Goal: Task Accomplishment & Management: Manage account settings

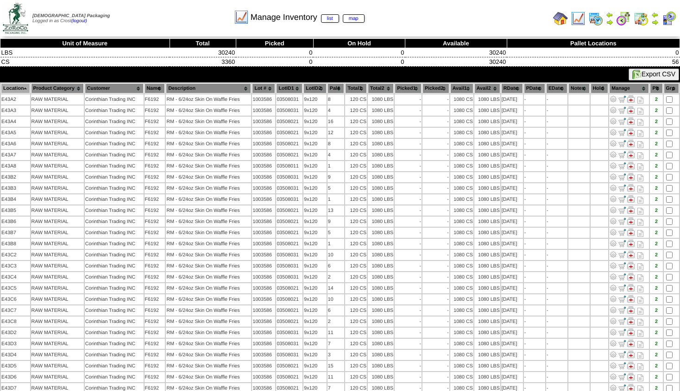
scroll to position [27, 0]
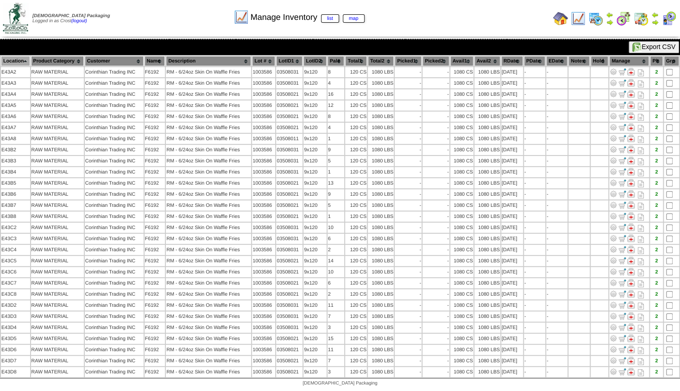
click at [653, 19] on img at bounding box center [654, 22] width 7 height 7
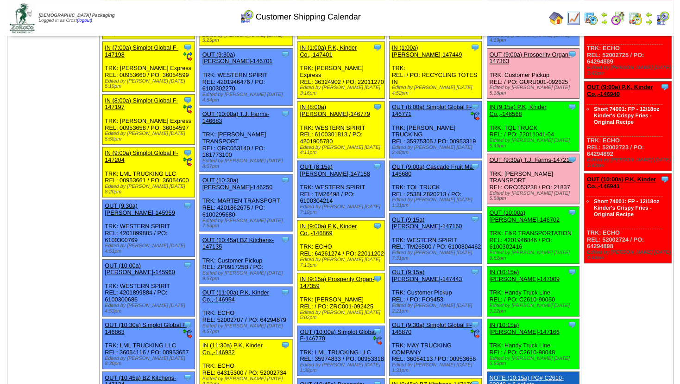
scroll to position [100, 0]
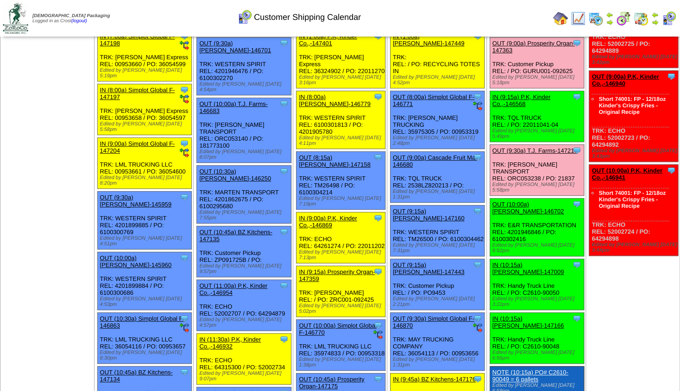
click at [525, 201] on link "OUT (10:00a) Lamb-Weston-146702" at bounding box center [528, 208] width 72 height 14
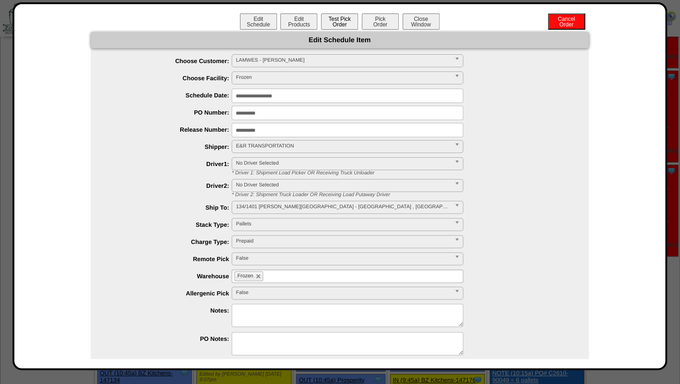
click at [324, 22] on button "Test Pick Order" at bounding box center [339, 21] width 37 height 16
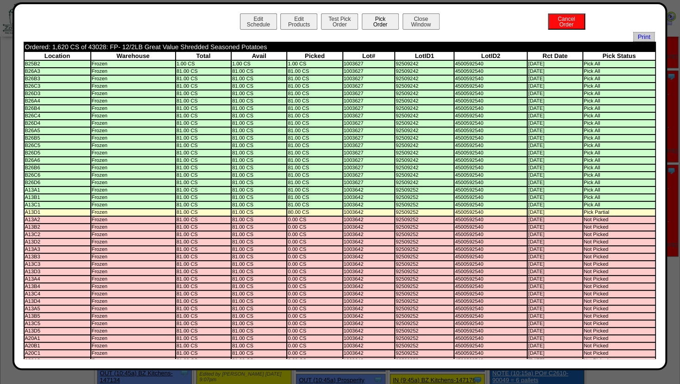
click at [372, 21] on button "Pick Order" at bounding box center [380, 21] width 37 height 16
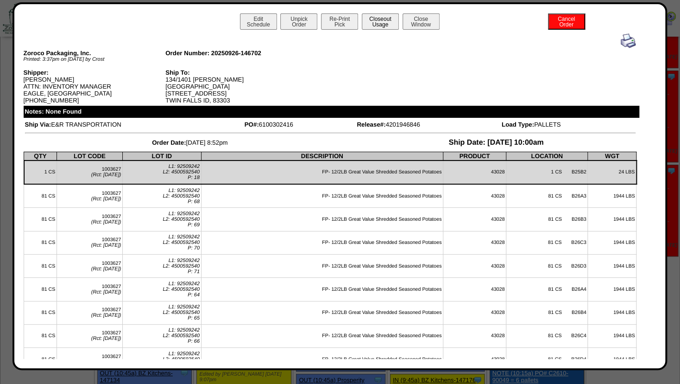
click at [375, 19] on button "Closeout Usage" at bounding box center [380, 21] width 37 height 16
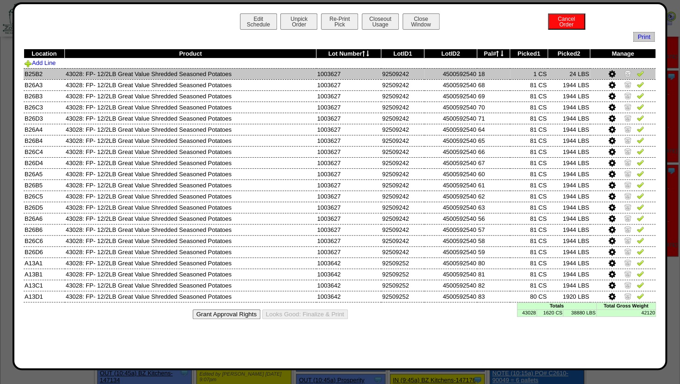
click at [628, 73] on img at bounding box center [627, 72] width 7 height 7
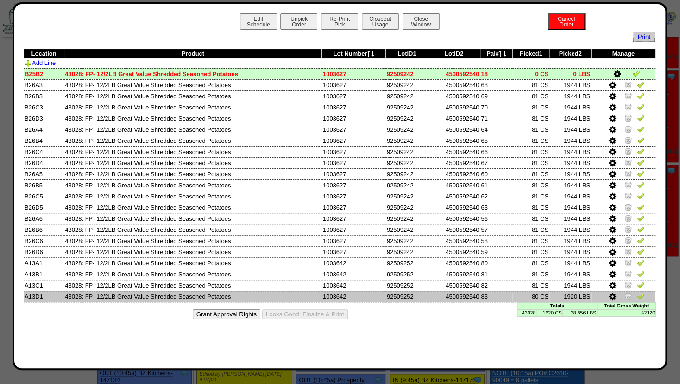
click at [613, 297] on icon at bounding box center [612, 296] width 7 height 8
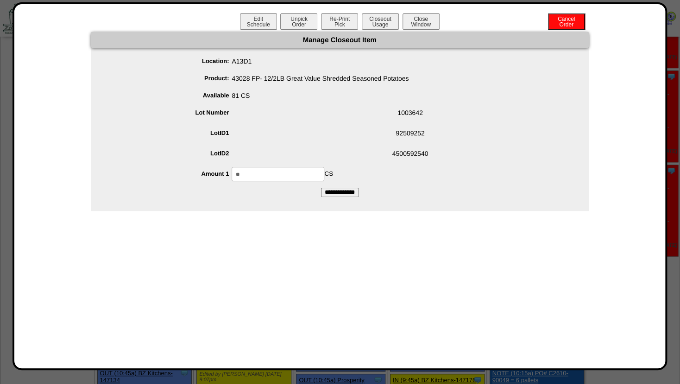
drag, startPoint x: 257, startPoint y: 171, endPoint x: 86, endPoint y: 160, distance: 171.7
click at [232, 167] on input "**" at bounding box center [278, 174] width 93 height 14
type input "**"
click at [331, 143] on span "92509252" at bounding box center [348, 135] width 479 height 18
click at [341, 192] on input "**********" at bounding box center [340, 192] width 38 height 9
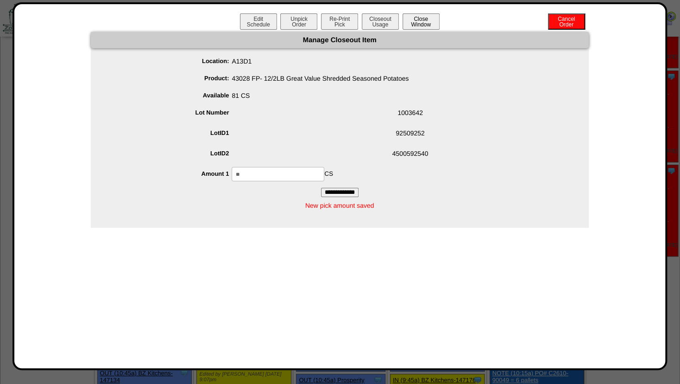
click at [425, 23] on button "Close Window" at bounding box center [421, 21] width 37 height 16
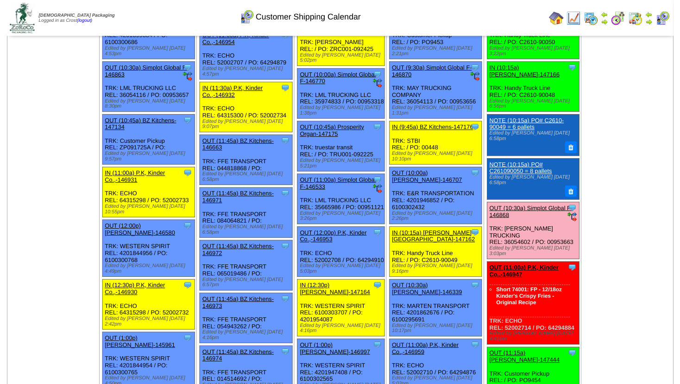
scroll to position [400, 0]
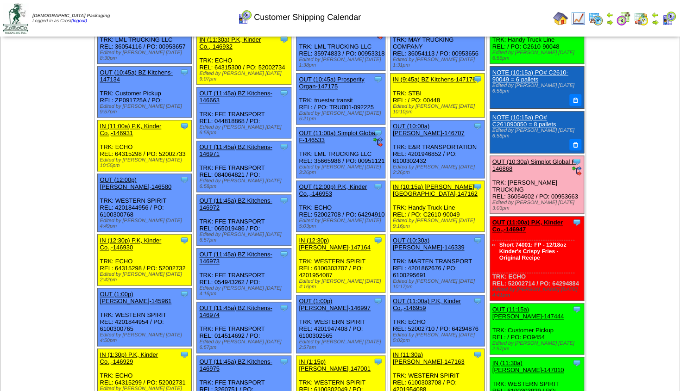
click at [541, 219] on link "OUT (11:00a) P.K, Kinder Co.,-146947" at bounding box center [527, 226] width 70 height 14
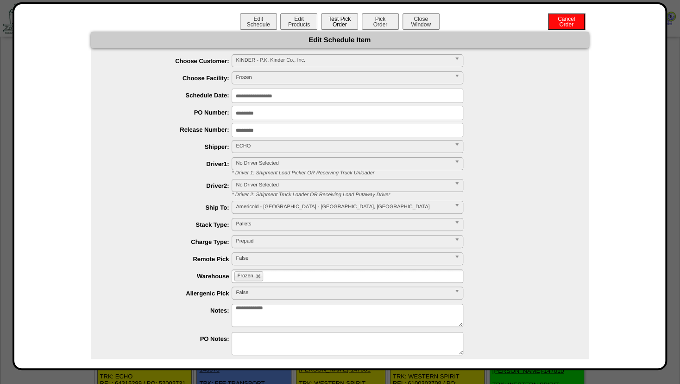
click at [336, 25] on button "Test Pick Order" at bounding box center [339, 21] width 37 height 16
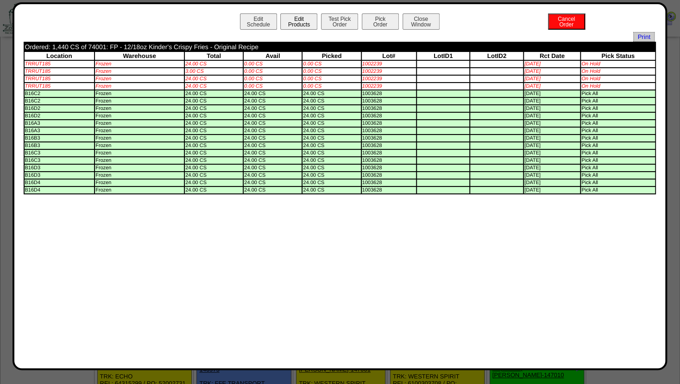
click at [291, 23] on button "Edit Products" at bounding box center [298, 21] width 37 height 16
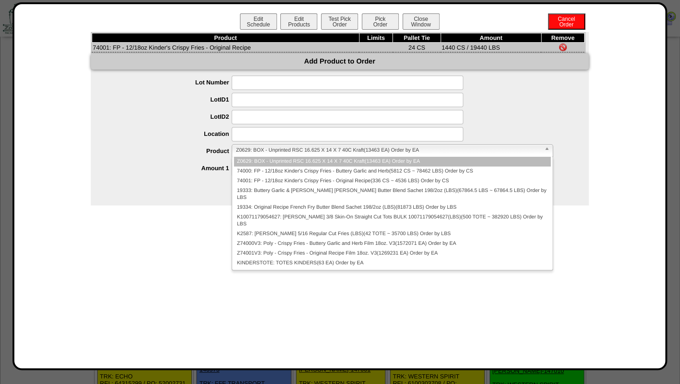
click at [262, 152] on span "Z0629: BOX - Unprinted RSC 16.625 X 14 X 7 40C Kraft(13463 EA) Order by EA" at bounding box center [388, 150] width 304 height 11
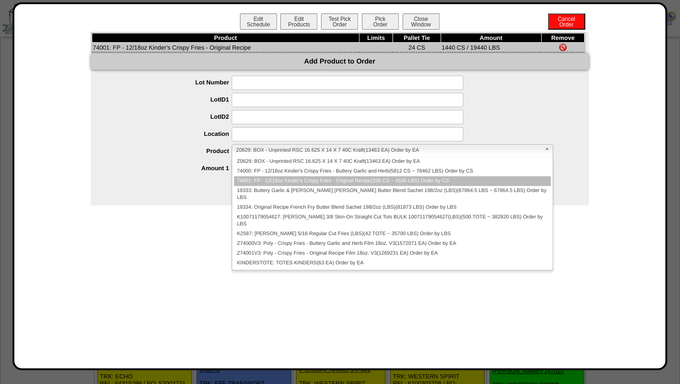
click at [259, 181] on li "74001: FP - 12/18oz Kinder's Crispy Fries - Original Recipe(336 CS ~ 4536 LBS) …" at bounding box center [392, 181] width 316 height 10
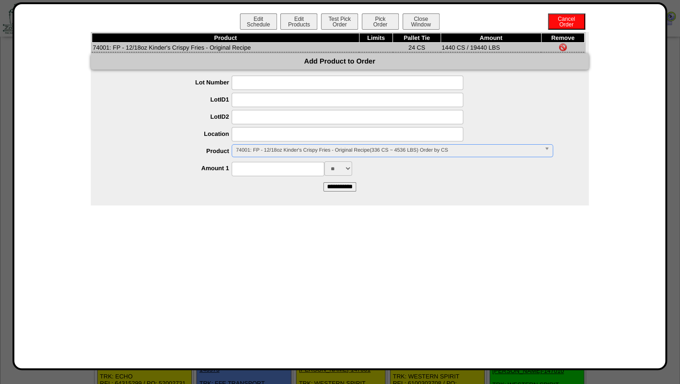
click at [251, 168] on input at bounding box center [278, 169] width 93 height 14
type input "***"
click at [402, 175] on div "*** ** ***" at bounding box center [348, 168] width 479 height 14
click at [344, 185] on input "**********" at bounding box center [339, 186] width 33 height 9
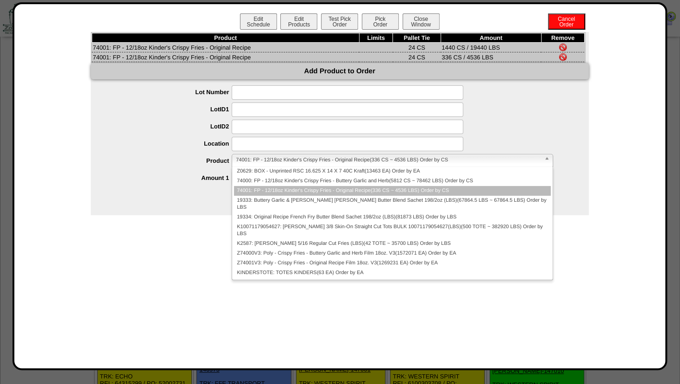
click at [248, 161] on span "74001: FP - 12/18oz Kinder's Crispy Fries - Original Recipe(336 CS ~ 4536 LBS) …" at bounding box center [388, 159] width 304 height 11
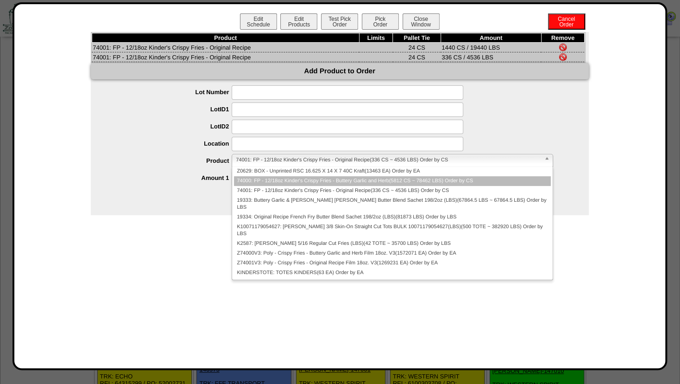
click at [251, 183] on li "74000: FP - 12/18oz Kinder's Crispy Fries - Buttery Garlic and Herb(5812 CS ~ 7…" at bounding box center [392, 181] width 316 height 10
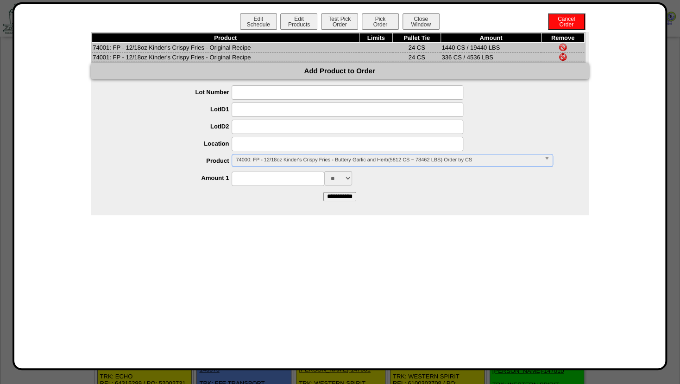
click at [246, 180] on input at bounding box center [278, 178] width 93 height 14
type input "****"
click at [334, 201] on input "**********" at bounding box center [339, 196] width 33 height 9
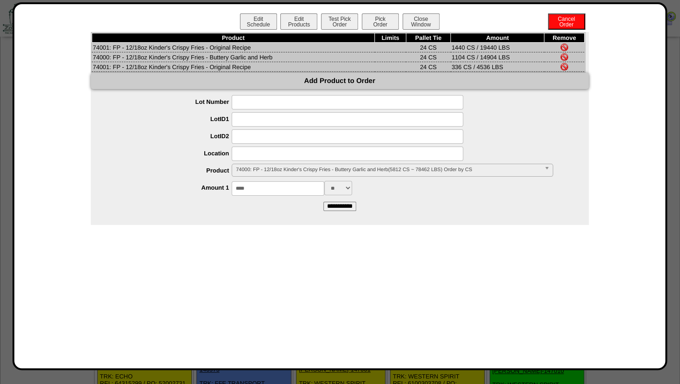
click at [566, 45] on img at bounding box center [564, 47] width 7 height 7
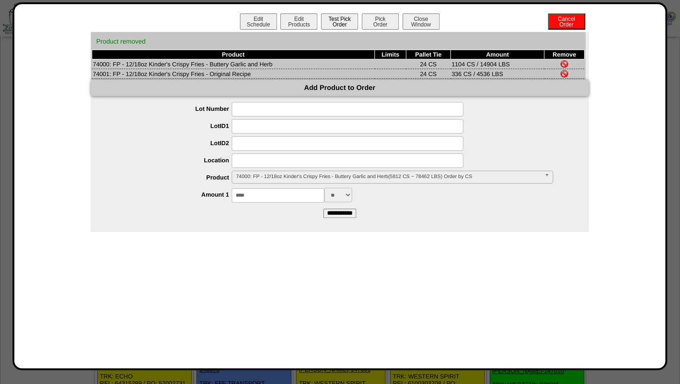
click at [337, 24] on button "Test Pick Order" at bounding box center [339, 21] width 37 height 16
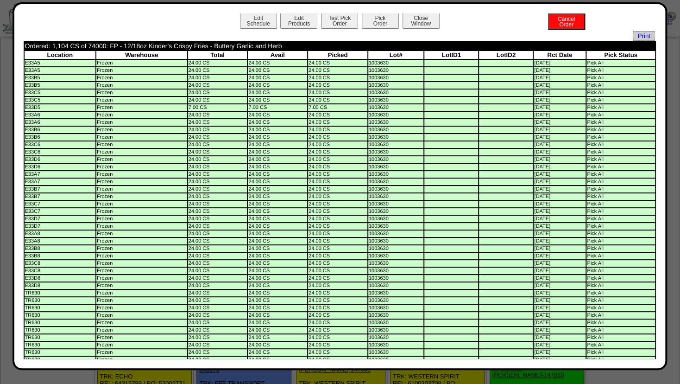
scroll to position [0, 0]
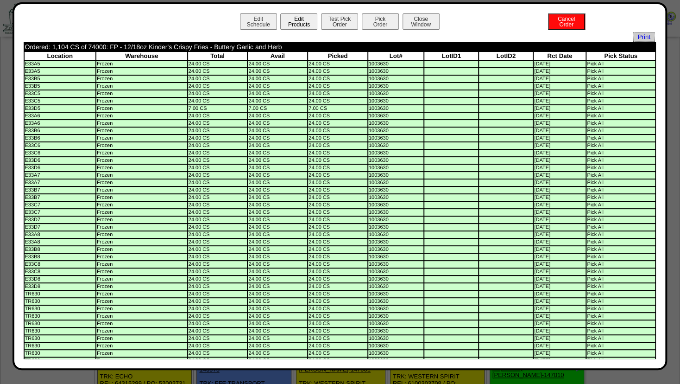
click at [291, 22] on button "Edit Products" at bounding box center [298, 21] width 37 height 16
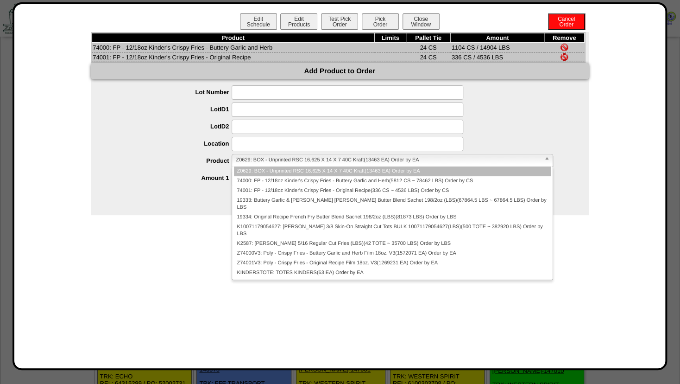
click at [253, 159] on span "Z0629: BOX - Unprinted RSC 16.625 X 14 X 7 40C Kraft(13463 EA) Order by EA" at bounding box center [388, 159] width 304 height 11
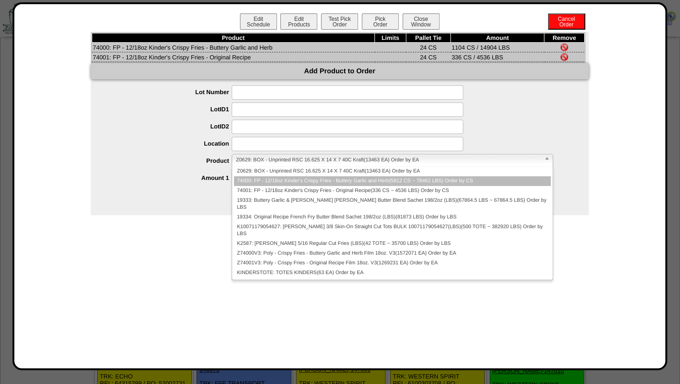
click at [253, 183] on li "74000: FP - 12/18oz Kinder's Crispy Fries - Buttery Garlic and Herb(5812 CS ~ 7…" at bounding box center [392, 181] width 316 height 10
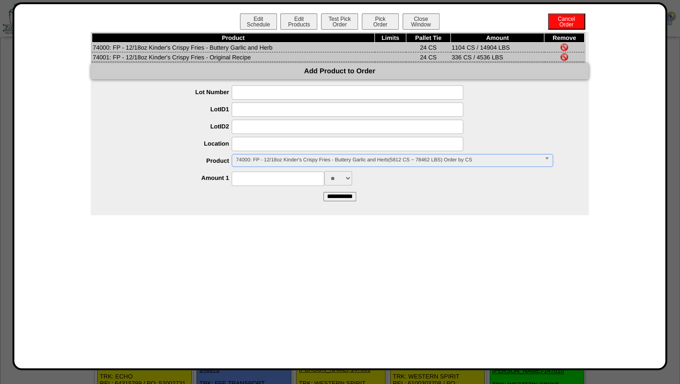
click at [253, 146] on input at bounding box center [348, 144] width 232 height 14
type input "*****"
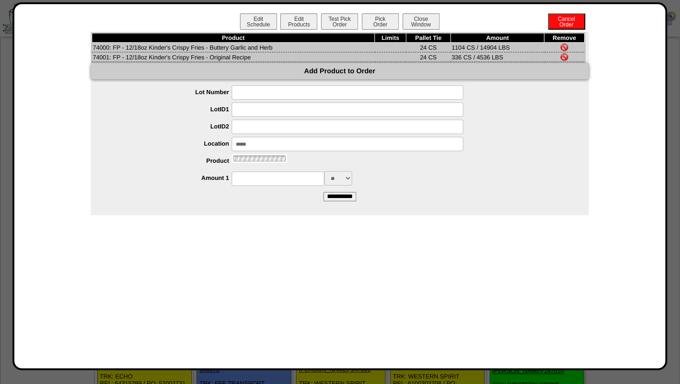
click at [251, 181] on input at bounding box center [278, 178] width 93 height 14
type input "****"
click at [409, 194] on form "**********" at bounding box center [340, 142] width 498 height 115
click at [351, 201] on input "**********" at bounding box center [339, 196] width 33 height 9
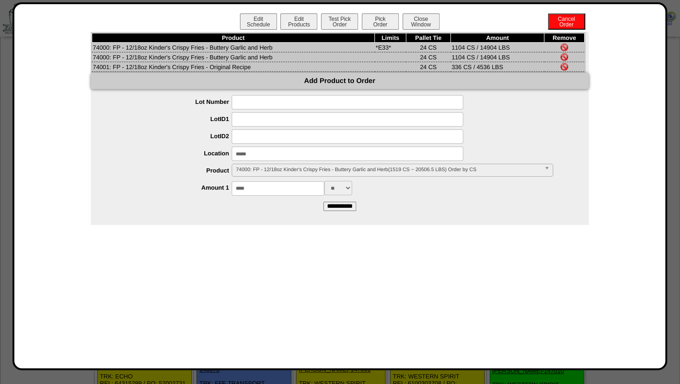
click at [563, 56] on img at bounding box center [564, 56] width 7 height 7
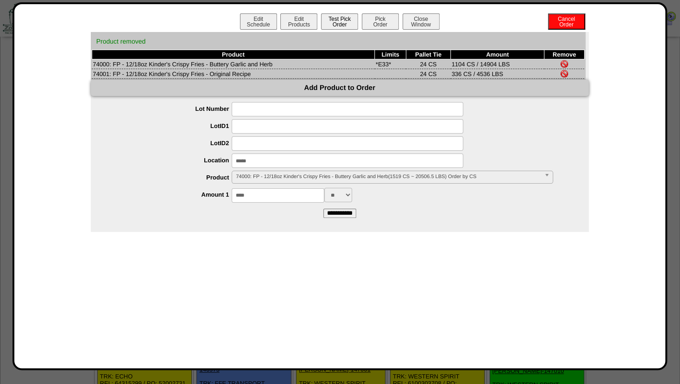
click at [338, 18] on button "Test Pick Order" at bounding box center [339, 21] width 37 height 16
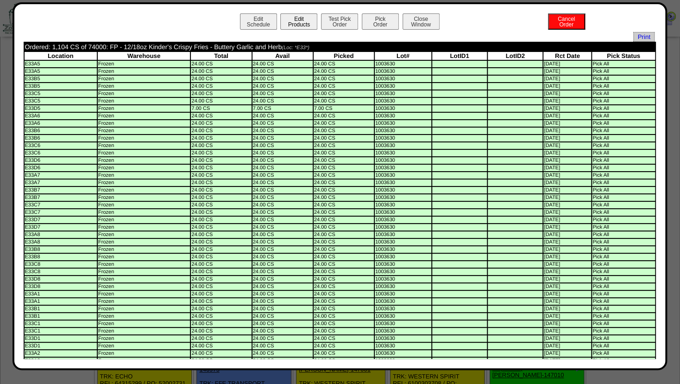
click at [291, 24] on button "Edit Products" at bounding box center [298, 21] width 37 height 16
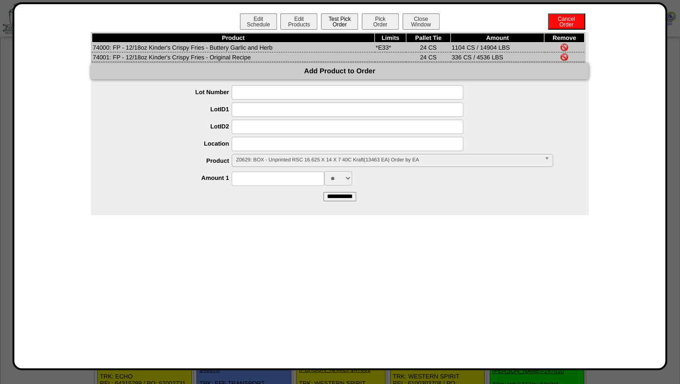
click at [335, 24] on button "Test Pick Order" at bounding box center [339, 21] width 37 height 16
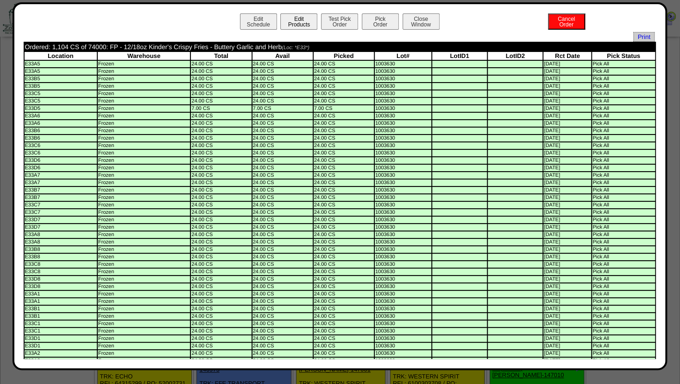
click at [297, 25] on button "Edit Products" at bounding box center [298, 21] width 37 height 16
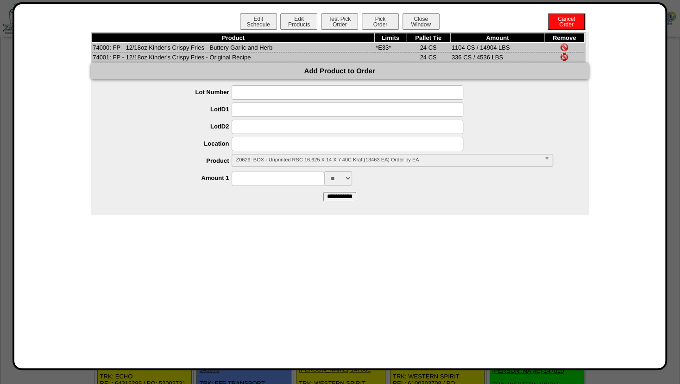
click at [263, 161] on span "Z0629: BOX - Unprinted RSC 16.625 X 14 X 7 40C Kraft(13463 EA) Order by EA" at bounding box center [388, 159] width 304 height 11
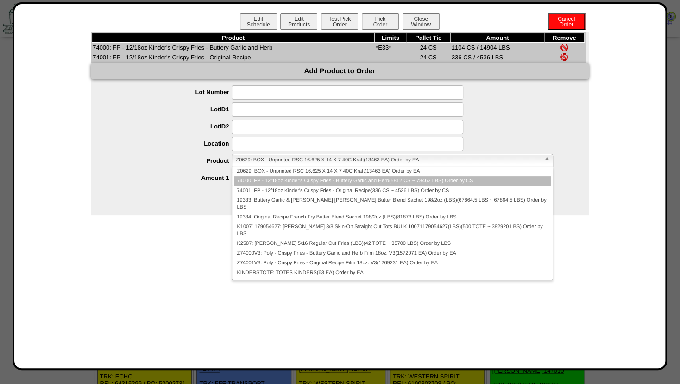
click at [261, 181] on li "74000: FP - 12/18oz Kinder's Crispy Fries - Buttery Garlic and Herb(5812 CS ~ 7…" at bounding box center [392, 181] width 316 height 10
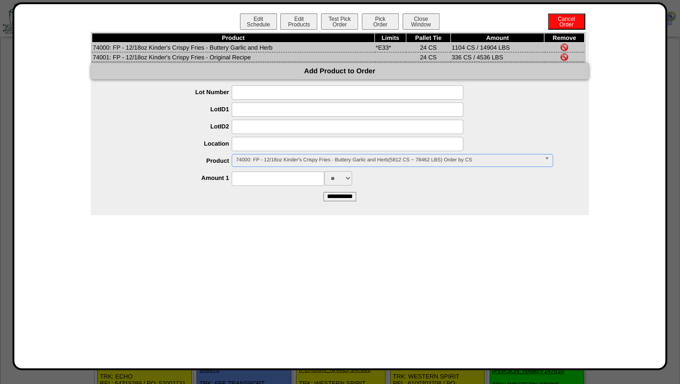
click at [565, 46] on img at bounding box center [564, 47] width 7 height 7
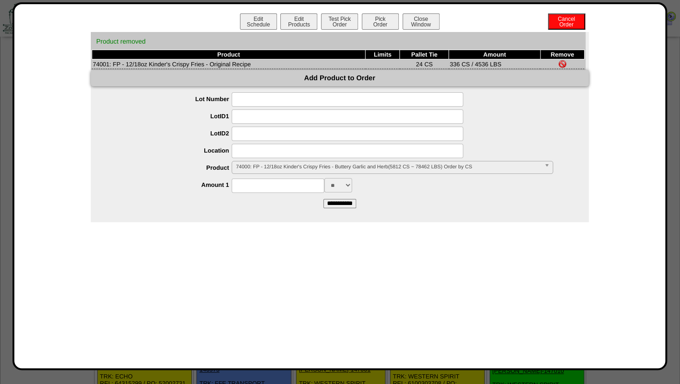
click at [561, 61] on img at bounding box center [562, 63] width 7 height 7
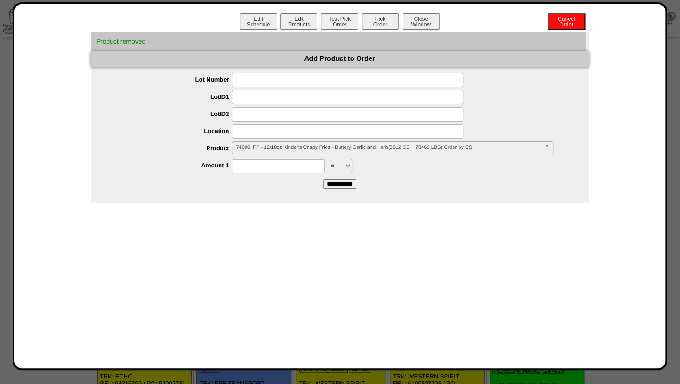
click at [253, 167] on input at bounding box center [278, 166] width 93 height 14
type input "****"
click at [414, 176] on form "**********" at bounding box center [340, 130] width 498 height 115
click at [345, 184] on input "**********" at bounding box center [339, 183] width 33 height 9
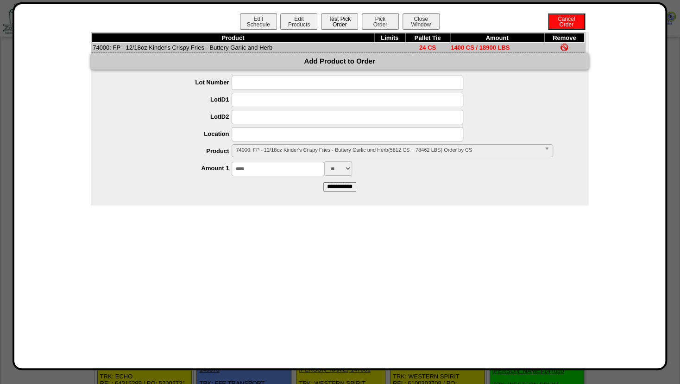
click at [341, 24] on button "Test Pick Order" at bounding box center [339, 21] width 37 height 16
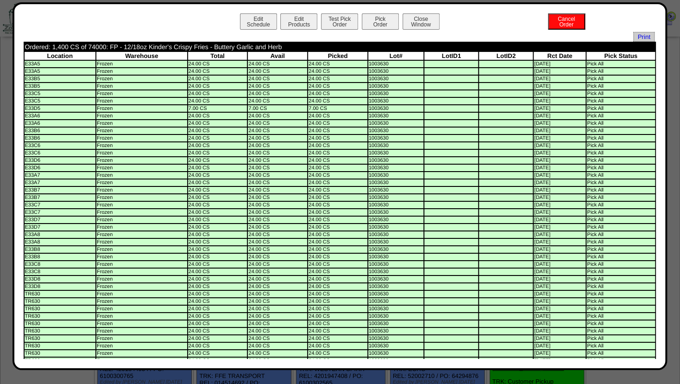
scroll to position [250, 0]
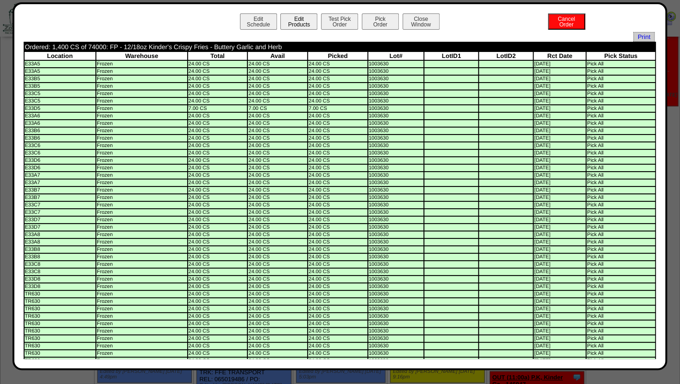
click at [296, 22] on button "Edit Products" at bounding box center [298, 21] width 37 height 16
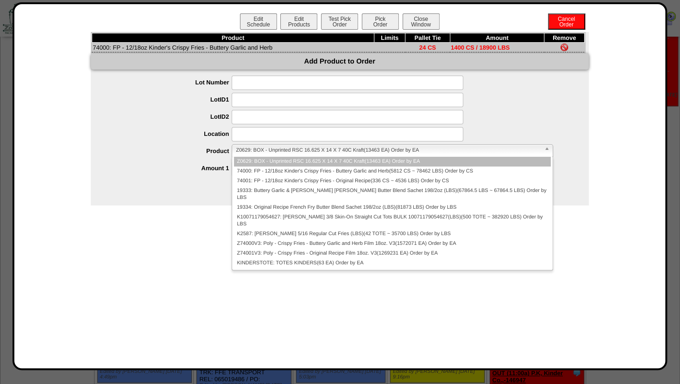
click at [259, 151] on span "Z0629: BOX - Unprinted RSC 16.625 X 14 X 7 40C Kraft(13463 EA) Order by EA" at bounding box center [388, 150] width 304 height 11
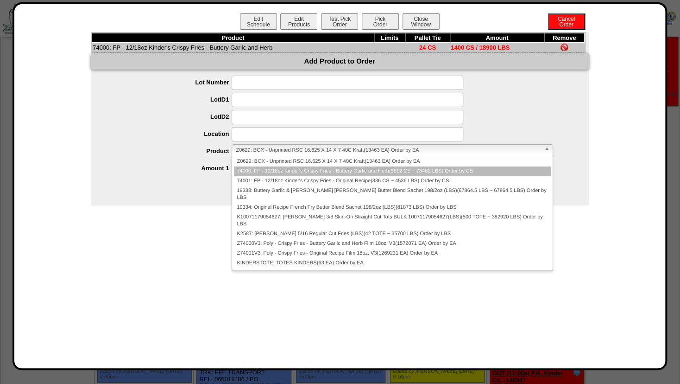
drag, startPoint x: 257, startPoint y: 171, endPoint x: 249, endPoint y: 144, distance: 28.4
click at [257, 170] on li "74000: FP - 12/18oz Kinder's Crispy Fries - Buttery Garlic and Herb(5812 CS ~ 7…" at bounding box center [392, 171] width 316 height 10
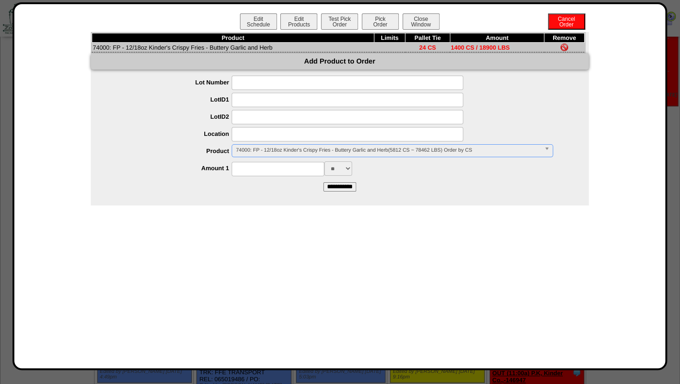
click at [251, 131] on input at bounding box center [348, 134] width 232 height 14
type input "*******"
click at [259, 164] on input at bounding box center [278, 169] width 93 height 14
click at [263, 150] on span "74000: FP - 12/18oz Kinder's Crispy Fries - Buttery Garlic and Herb(1440 CS ~ 1…" at bounding box center [388, 150] width 304 height 11
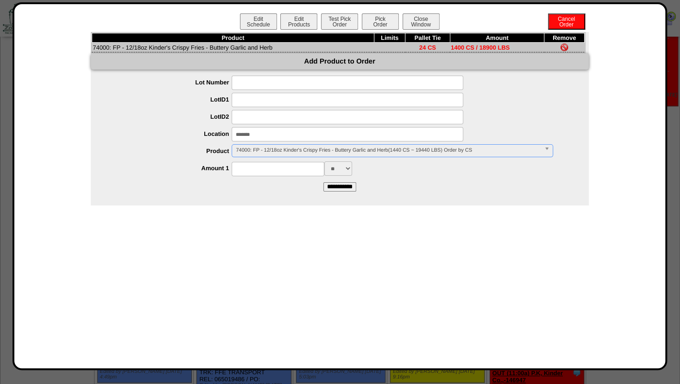
click at [256, 163] on input at bounding box center [278, 169] width 93 height 14
type input "****"
drag, startPoint x: 411, startPoint y: 192, endPoint x: 295, endPoint y: 190, distance: 116.3
click at [404, 191] on form "**********" at bounding box center [340, 133] width 498 height 115
click at [343, 188] on input "**********" at bounding box center [339, 186] width 33 height 9
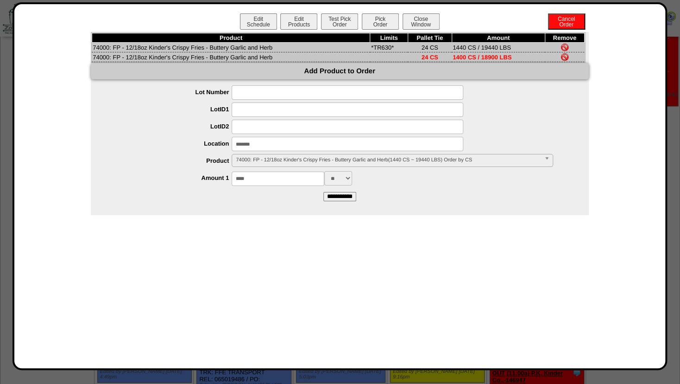
click at [563, 57] on img at bounding box center [564, 56] width 7 height 7
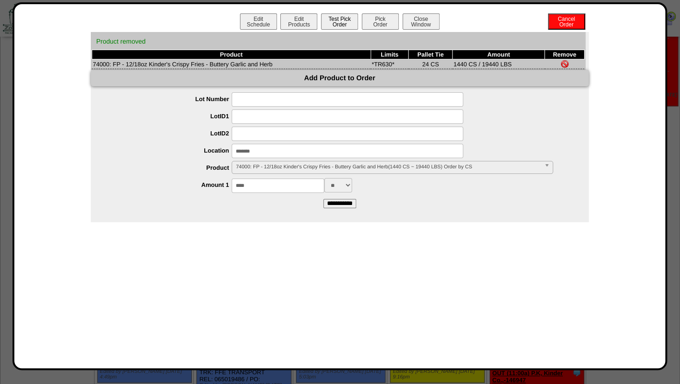
click at [344, 22] on button "Test Pick Order" at bounding box center [339, 21] width 37 height 16
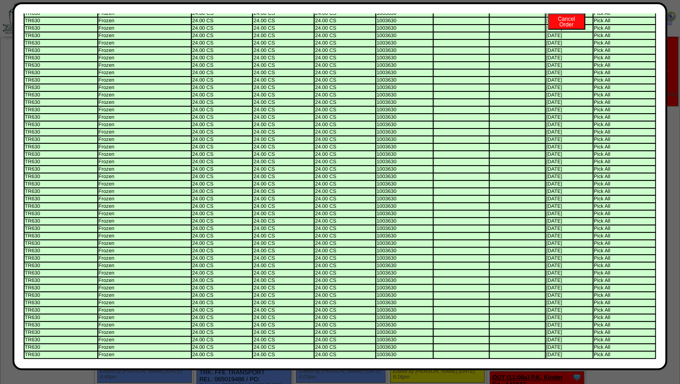
scroll to position [0, 0]
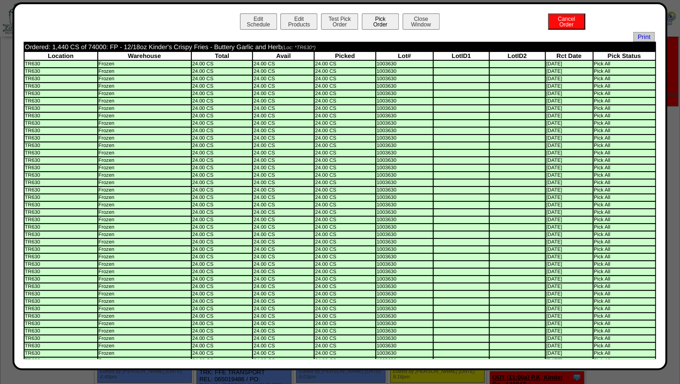
click at [377, 18] on button "Pick Order" at bounding box center [380, 21] width 37 height 16
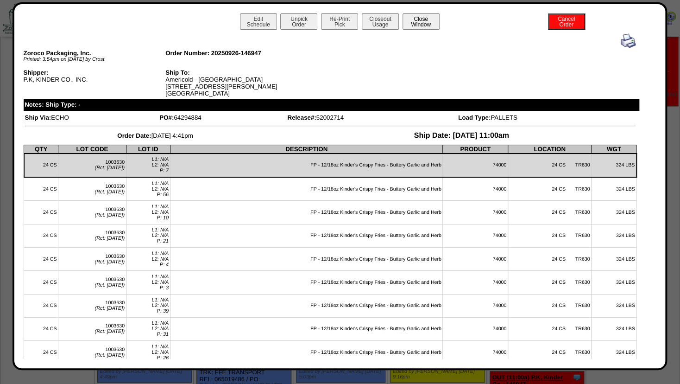
click at [411, 24] on button "Close Window" at bounding box center [421, 21] width 37 height 16
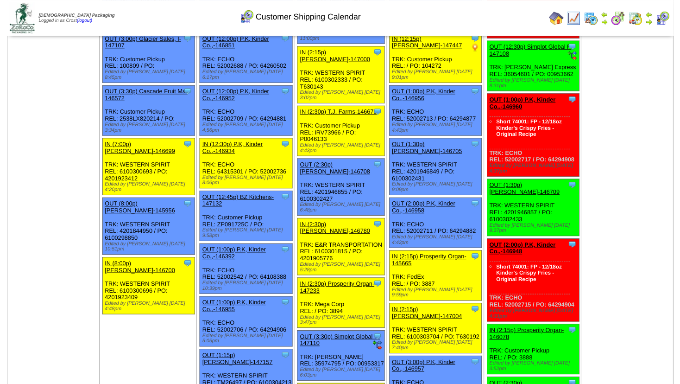
scroll to position [851, 0]
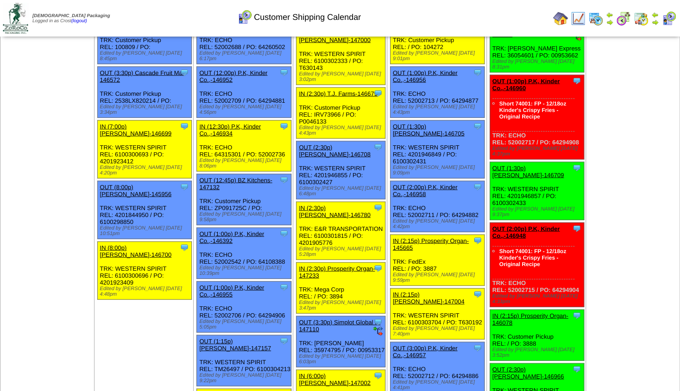
click at [518, 366] on link "OUT (2:30p) Lamb-Weston-146966" at bounding box center [528, 373] width 72 height 14
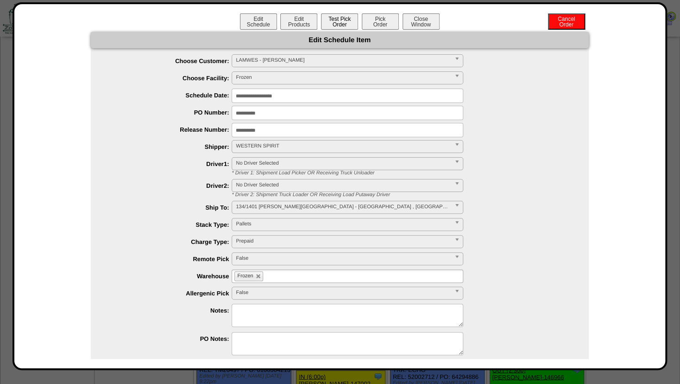
click at [337, 22] on button "Test Pick Order" at bounding box center [339, 21] width 37 height 16
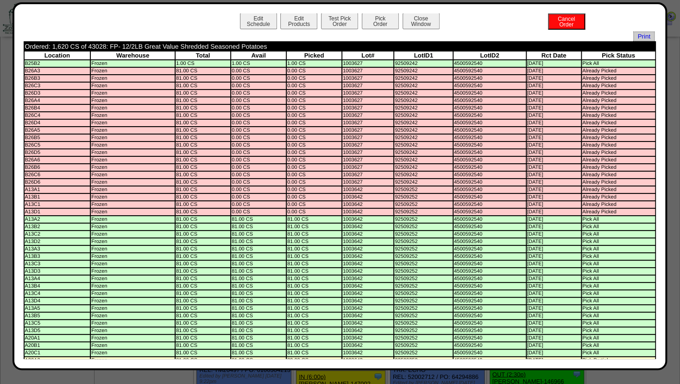
scroll to position [0, 0]
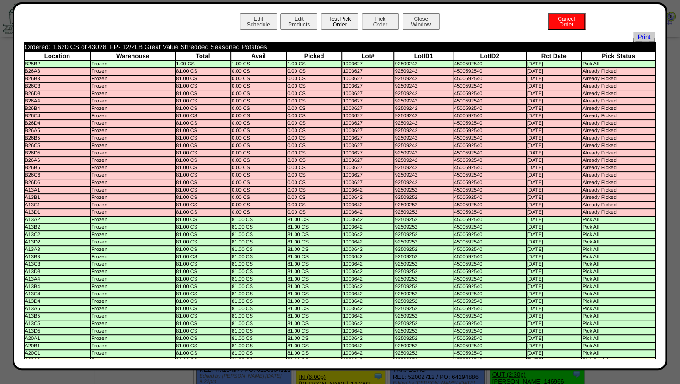
click at [324, 26] on button "Test Pick Order" at bounding box center [339, 21] width 37 height 16
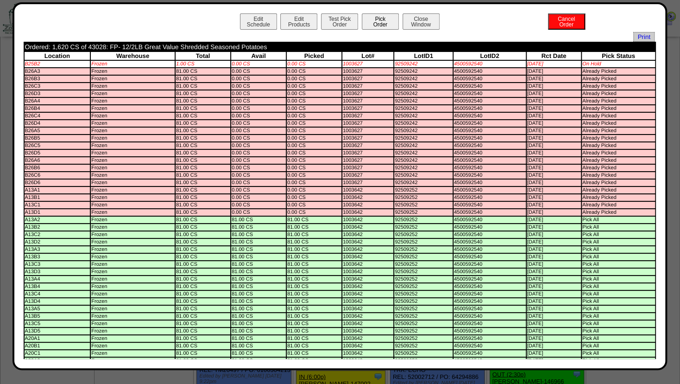
click at [372, 22] on button "Pick Order" at bounding box center [380, 21] width 37 height 16
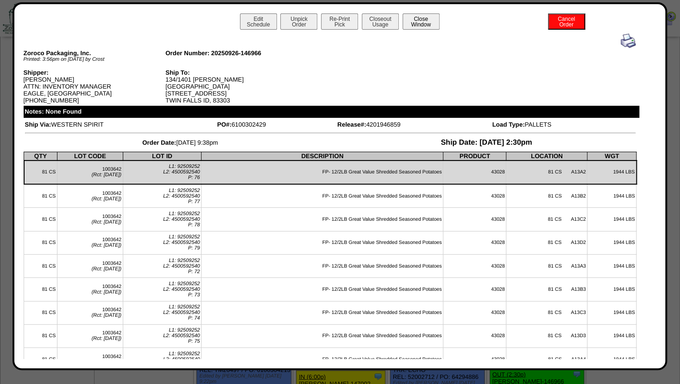
click at [423, 22] on button "Close Window" at bounding box center [421, 21] width 37 height 16
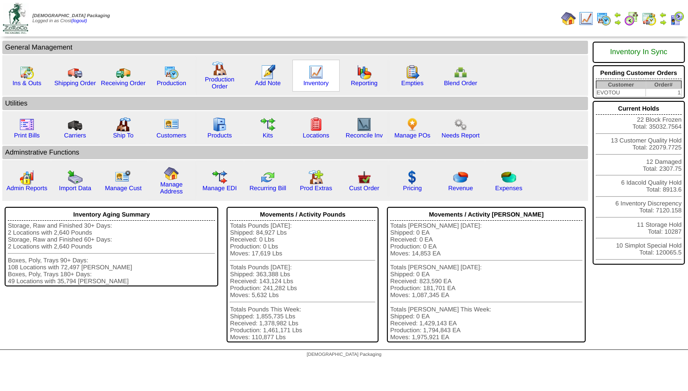
click at [315, 76] on img at bounding box center [316, 72] width 15 height 15
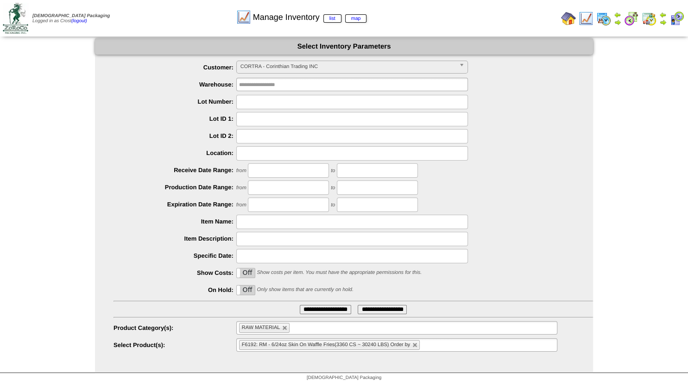
click at [277, 69] on span "CORTRA - Corinthian Trading INC" at bounding box center [347, 66] width 215 height 11
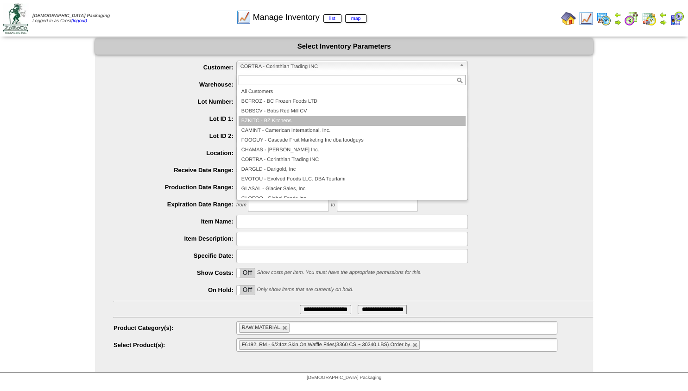
scroll to position [83, 0]
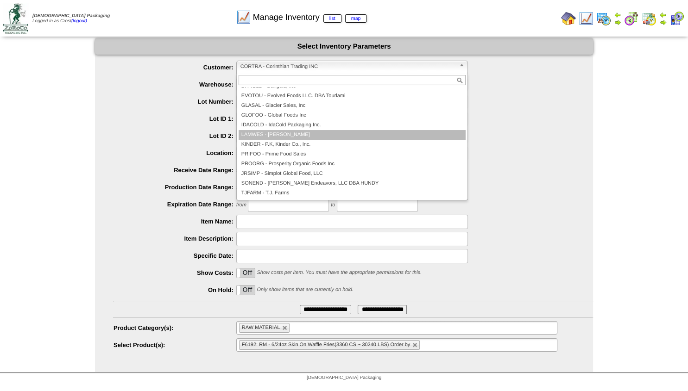
click at [266, 137] on li "LAMWES - [PERSON_NAME]" at bounding box center [352, 135] width 227 height 10
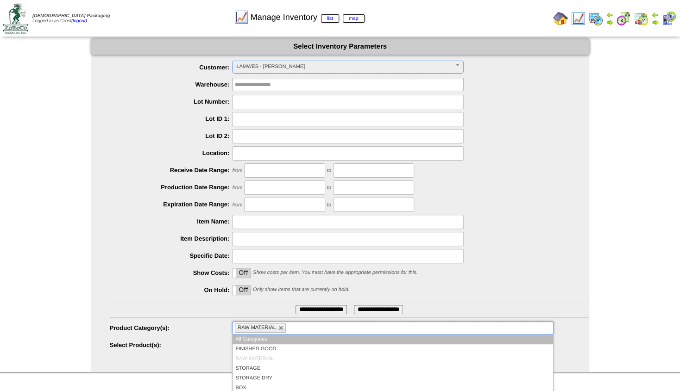
click at [280, 329] on li "RAW MATERIAL" at bounding box center [260, 328] width 51 height 10
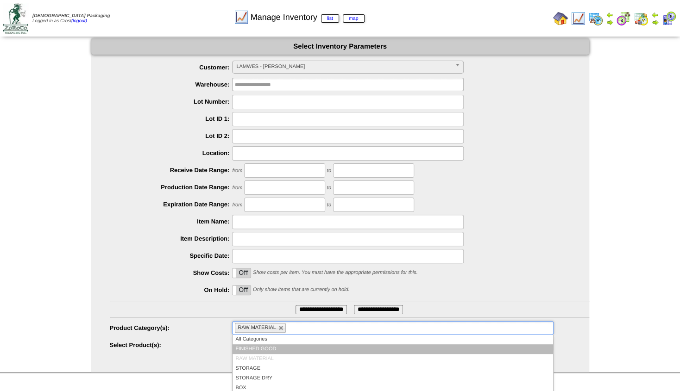
click at [256, 350] on li "FINISHED GOOD" at bounding box center [393, 350] width 320 height 10
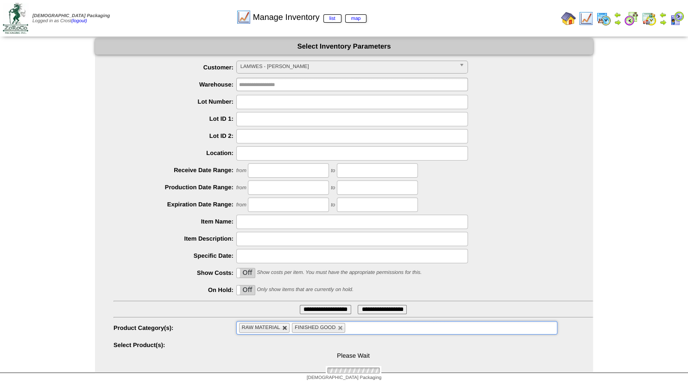
click at [285, 328] on link at bounding box center [285, 329] width 6 height 6
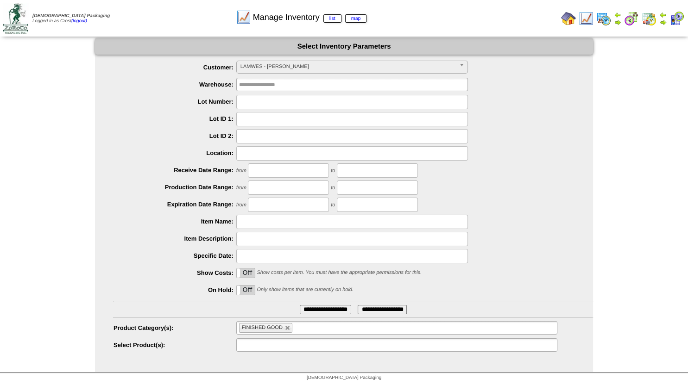
click at [271, 350] on input "text" at bounding box center [268, 346] width 59 height 12
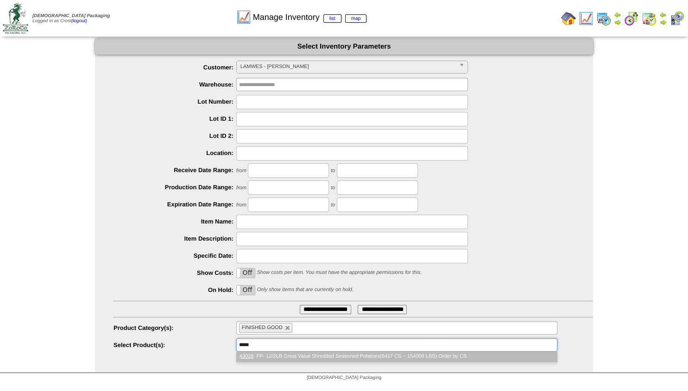
type input "*****"
click at [268, 358] on li "43028 : FP- 12/2LB Great Value Shredded Seasoned Potatoes(6417 CS ~ 154008 LBS)…" at bounding box center [397, 357] width 320 height 10
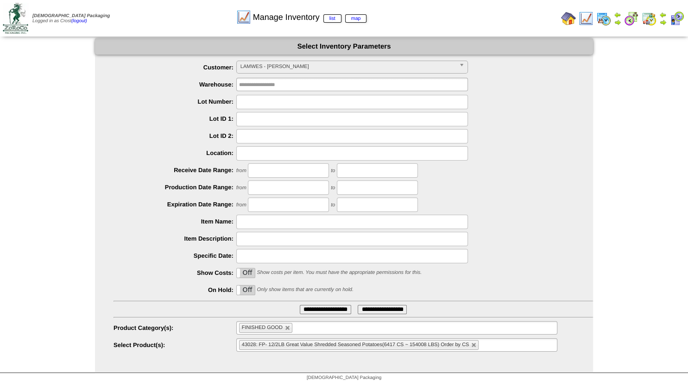
click at [323, 310] on input "**********" at bounding box center [325, 309] width 51 height 9
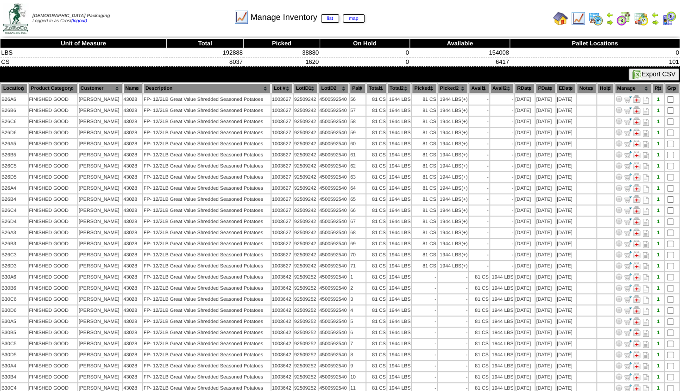
click at [367, 88] on th "Total1" at bounding box center [376, 88] width 20 height 10
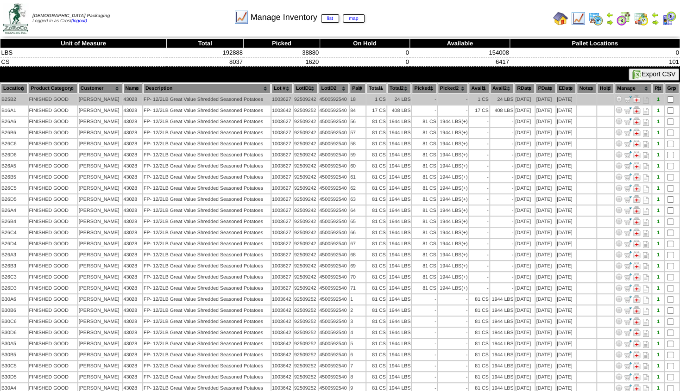
click at [636, 96] on img at bounding box center [636, 98] width 7 height 7
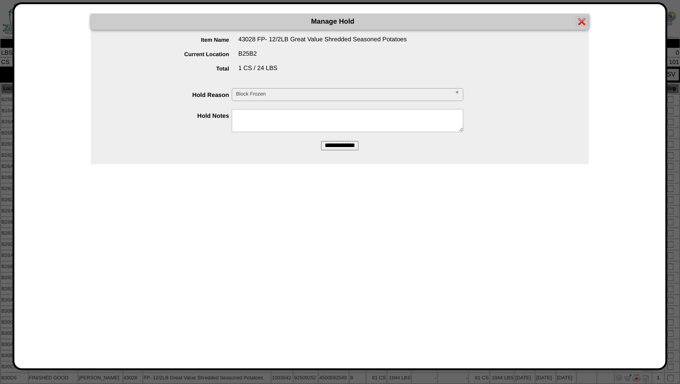
click at [264, 95] on span "Block Frozen" at bounding box center [343, 93] width 215 height 11
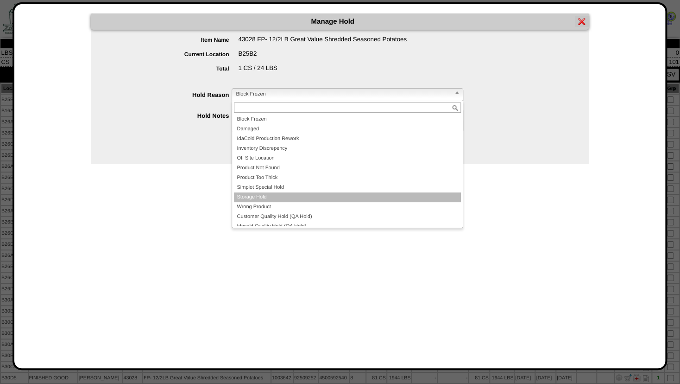
click at [264, 202] on li "Storage Hold" at bounding box center [347, 197] width 227 height 10
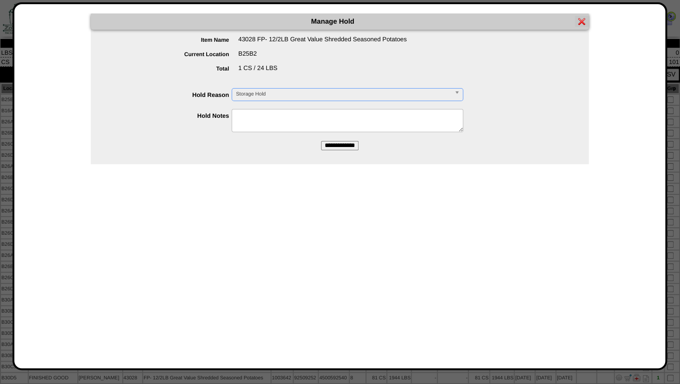
click at [255, 121] on textarea at bounding box center [348, 120] width 232 height 23
type textarea "**********"
click at [334, 143] on input "**********" at bounding box center [340, 145] width 38 height 9
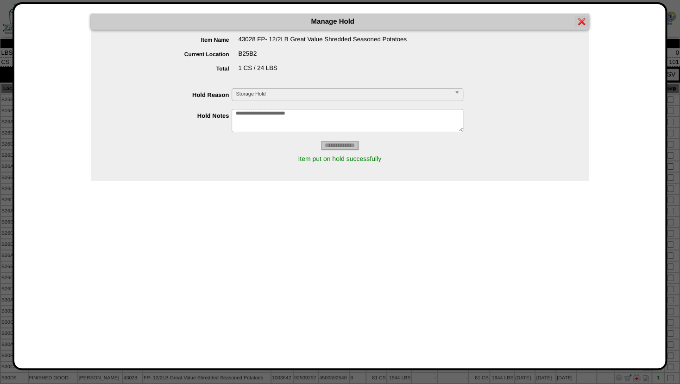
click at [584, 23] on img at bounding box center [581, 21] width 7 height 7
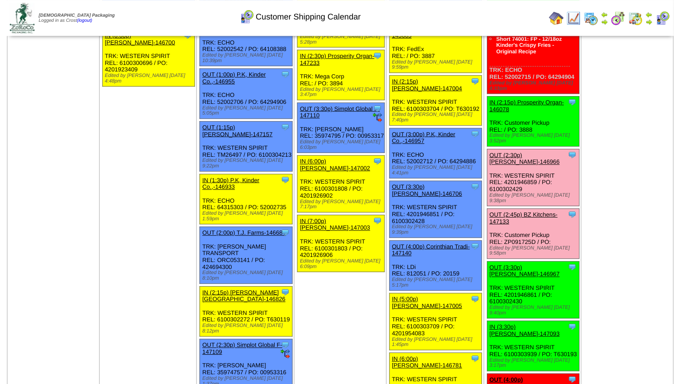
scroll to position [1059, 0]
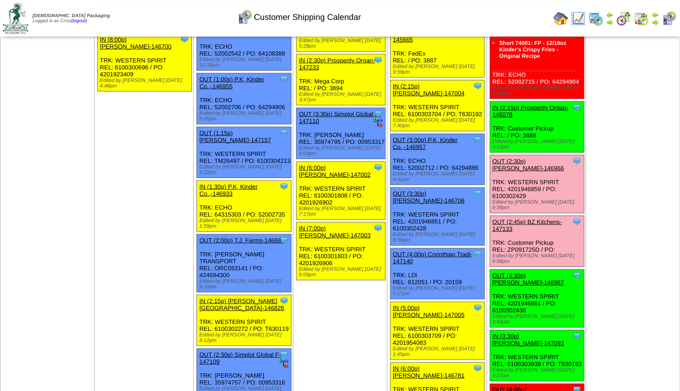
click at [524, 272] on link "OUT (3:30p) [PERSON_NAME]-146967" at bounding box center [528, 279] width 72 height 14
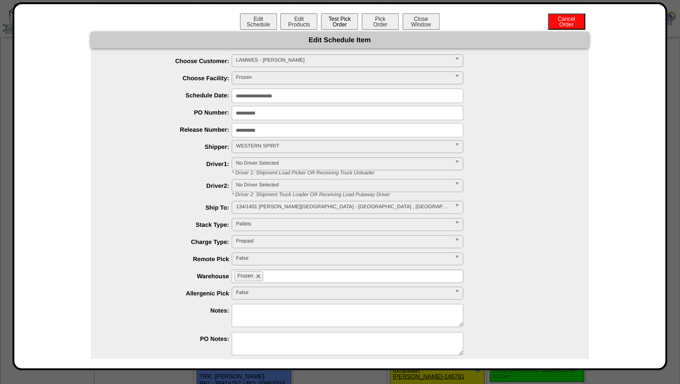
click at [343, 28] on button "Test Pick Order" at bounding box center [339, 21] width 37 height 16
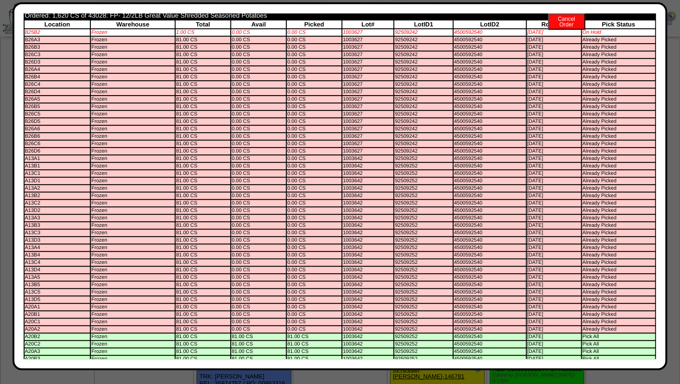
scroll to position [0, 0]
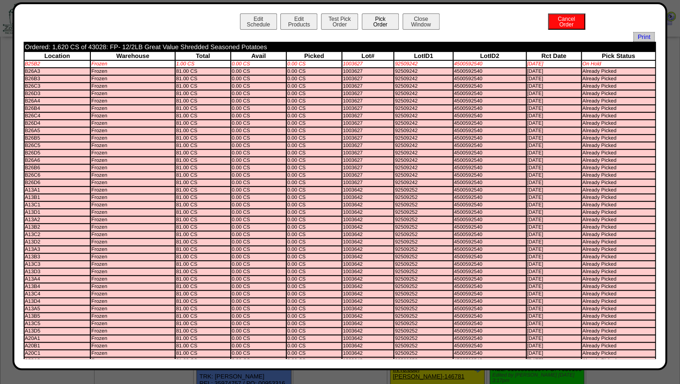
click at [378, 23] on button "Pick Order" at bounding box center [380, 21] width 37 height 16
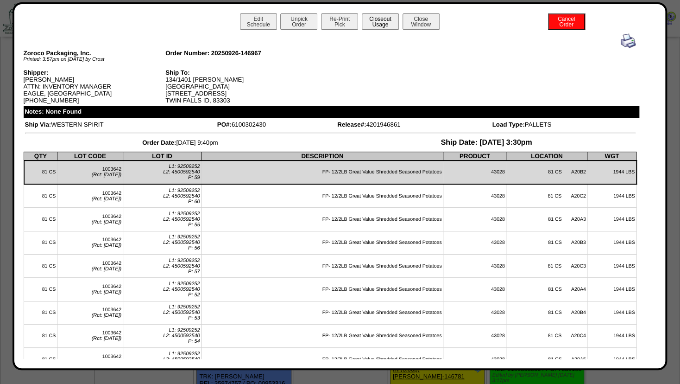
click at [378, 25] on button "Closeout Usage" at bounding box center [380, 21] width 37 height 16
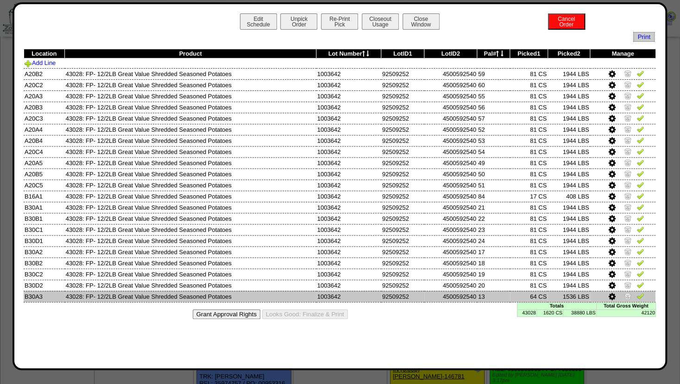
click at [628, 295] on img at bounding box center [627, 295] width 7 height 7
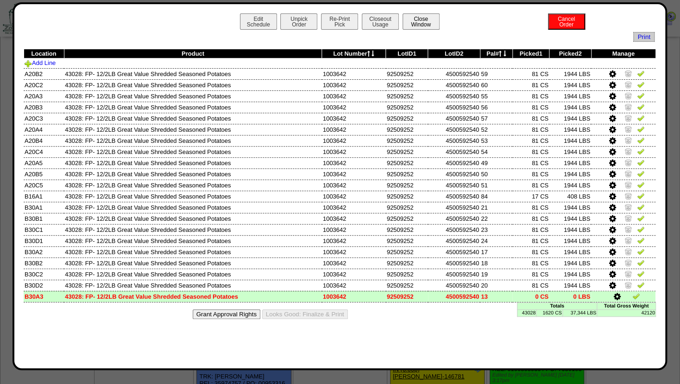
click at [410, 22] on button "Close Window" at bounding box center [421, 21] width 37 height 16
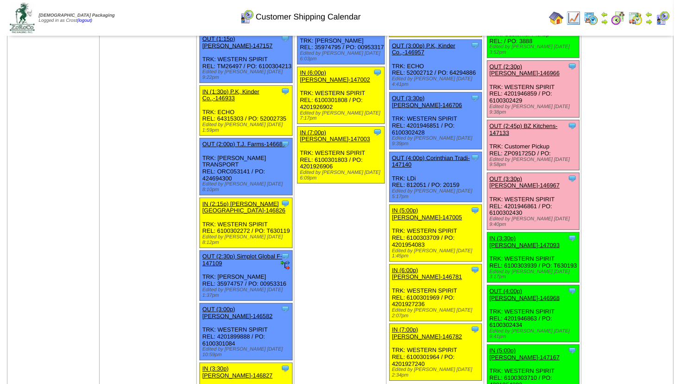
scroll to position [1151, 0]
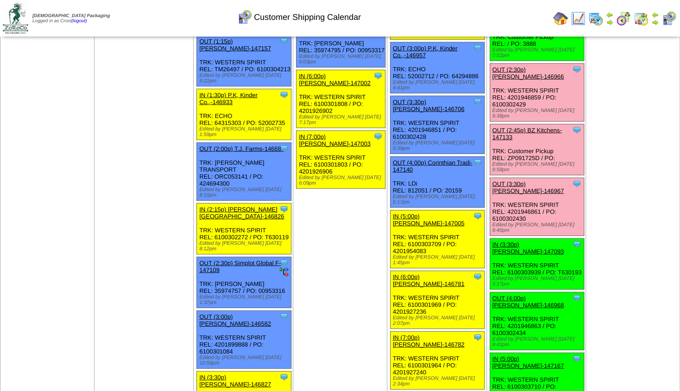
click at [523, 295] on link "OUT (4:00p) [PERSON_NAME]-146968" at bounding box center [528, 302] width 72 height 14
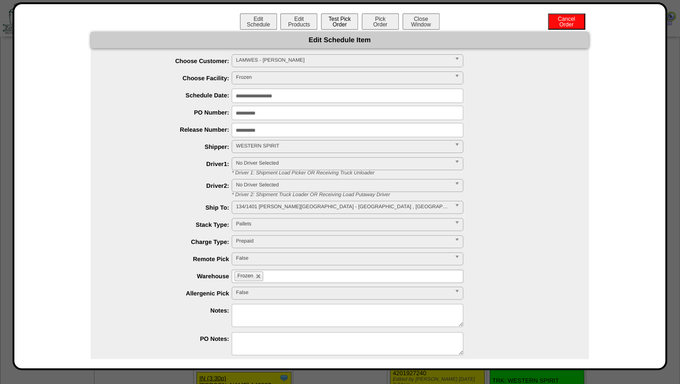
click at [325, 21] on button "Test Pick Order" at bounding box center [339, 21] width 37 height 16
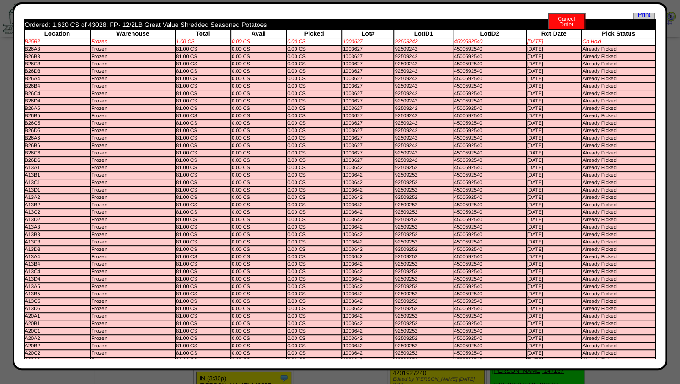
scroll to position [0, 0]
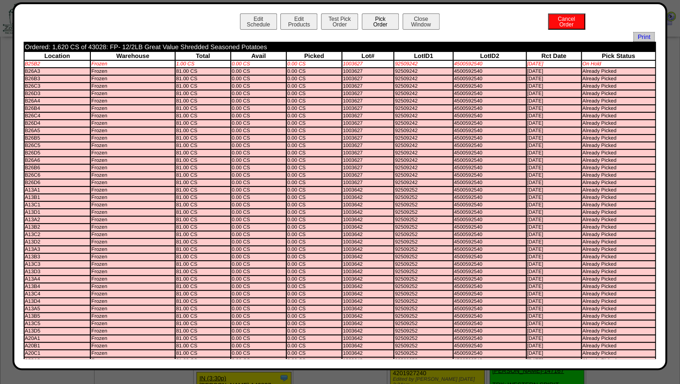
click at [374, 21] on button "Pick Order" at bounding box center [380, 21] width 37 height 16
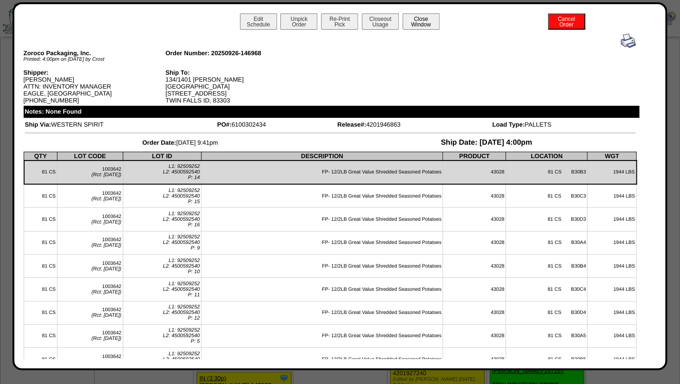
click at [411, 24] on button "Close Window" at bounding box center [421, 21] width 37 height 16
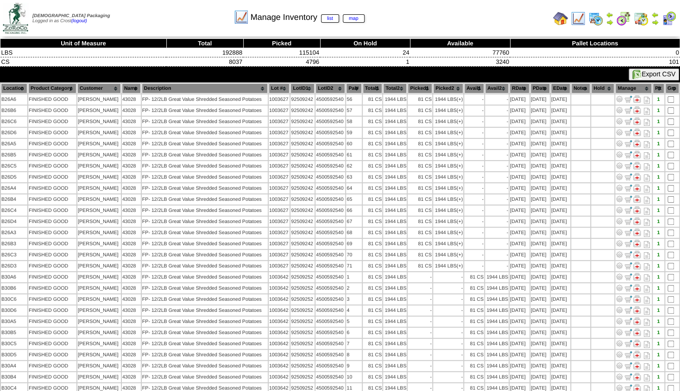
click at [655, 21] on img at bounding box center [654, 22] width 7 height 7
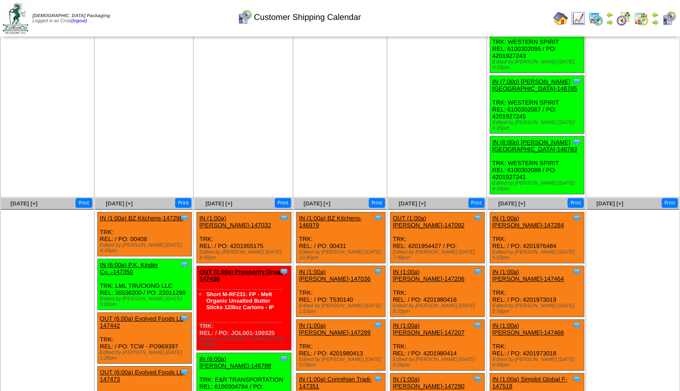
scroll to position [1543, 0]
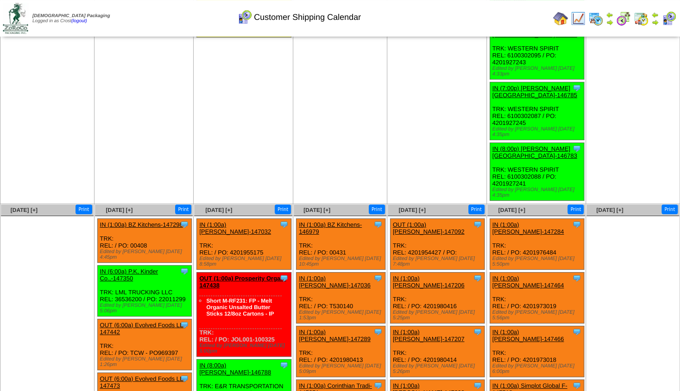
click at [656, 19] on img at bounding box center [654, 22] width 7 height 7
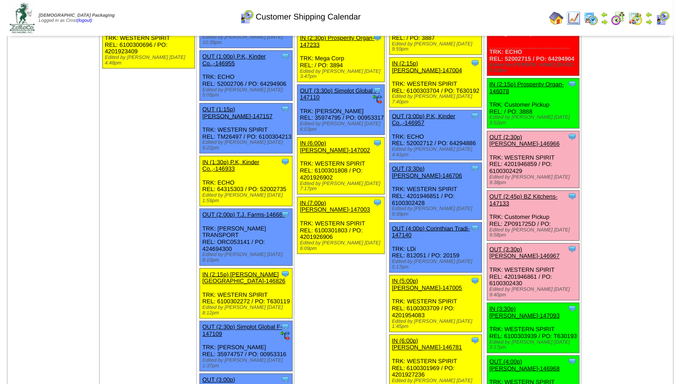
scroll to position [1092, 0]
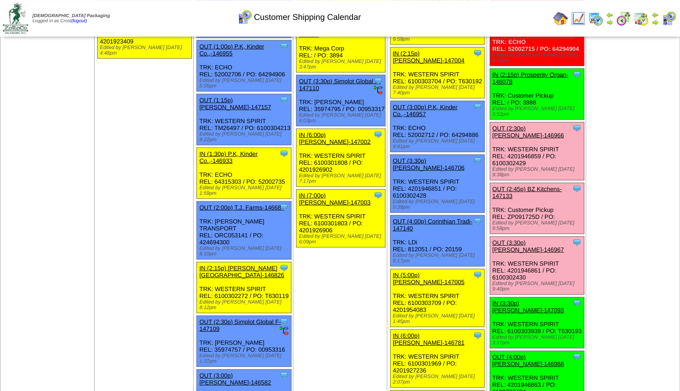
click at [521, 239] on link "OUT (3:30p) [PERSON_NAME]-146967" at bounding box center [528, 246] width 72 height 14
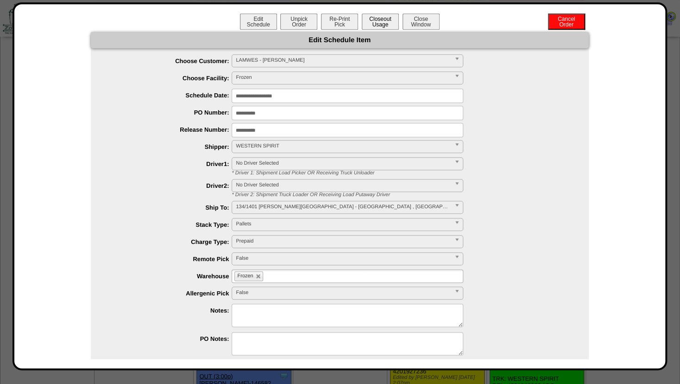
click at [376, 21] on button "Closeout Usage" at bounding box center [380, 21] width 37 height 16
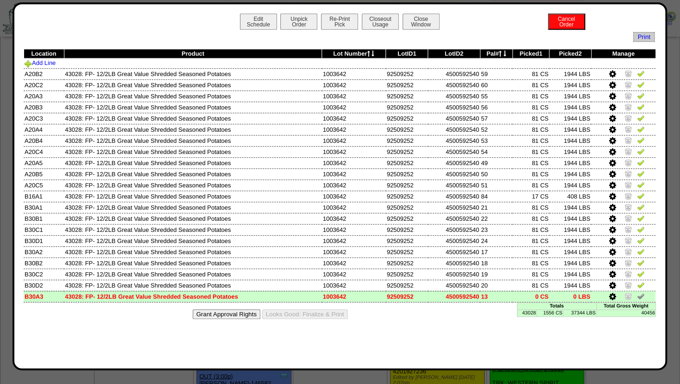
click at [612, 296] on icon at bounding box center [612, 296] width 7 height 8
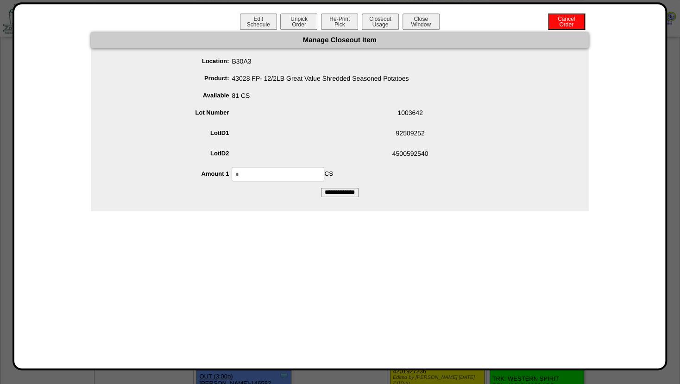
drag, startPoint x: 256, startPoint y: 170, endPoint x: 191, endPoint y: 172, distance: 64.9
click at [232, 172] on input "*" at bounding box center [278, 174] width 93 height 14
type input "**"
drag, startPoint x: 328, startPoint y: 142, endPoint x: 339, endPoint y: 150, distance: 13.2
click at [328, 142] on span "92509252" at bounding box center [348, 135] width 479 height 18
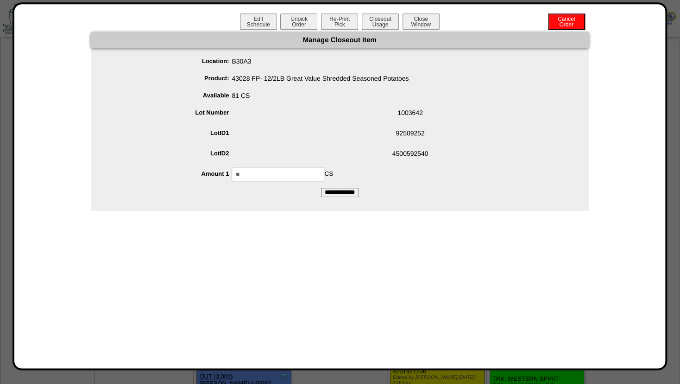
click at [335, 188] on input "**********" at bounding box center [340, 192] width 38 height 9
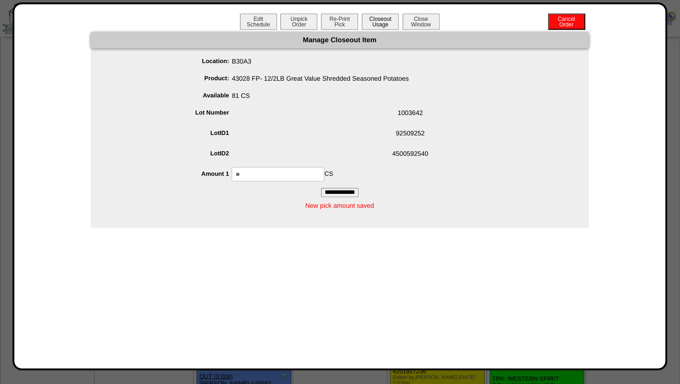
click at [382, 24] on button "Closeout Usage" at bounding box center [380, 21] width 37 height 16
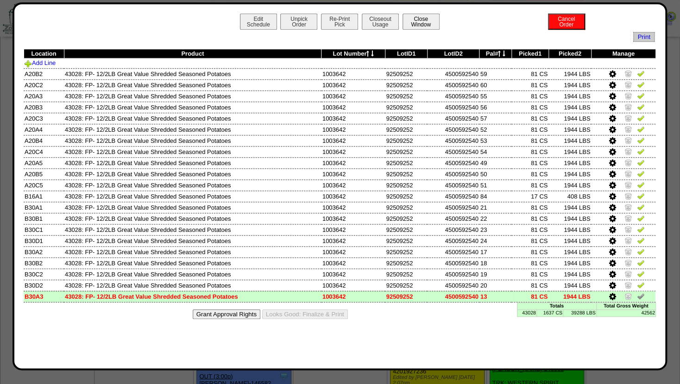
click at [420, 20] on button "Close Window" at bounding box center [421, 21] width 37 height 16
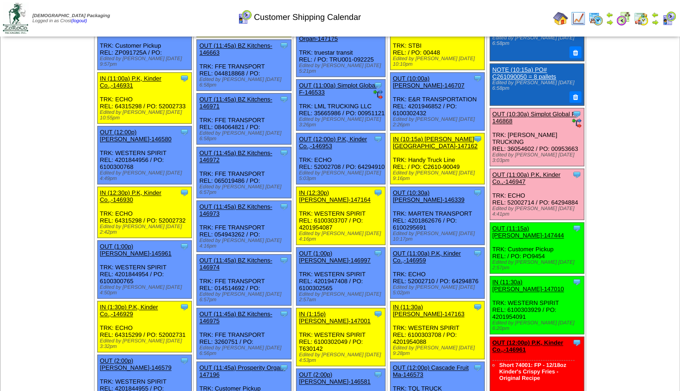
scroll to position [450, 0]
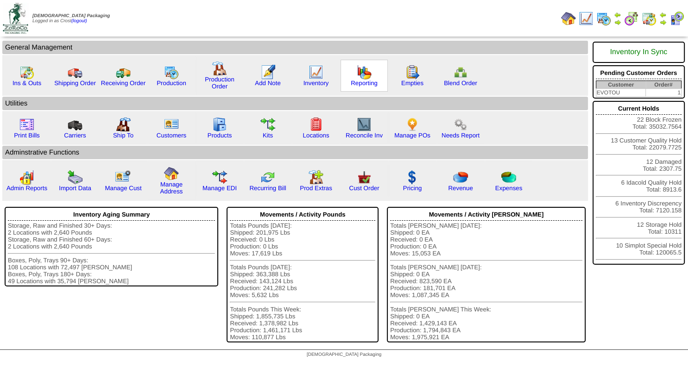
click at [357, 76] on img at bounding box center [364, 72] width 15 height 15
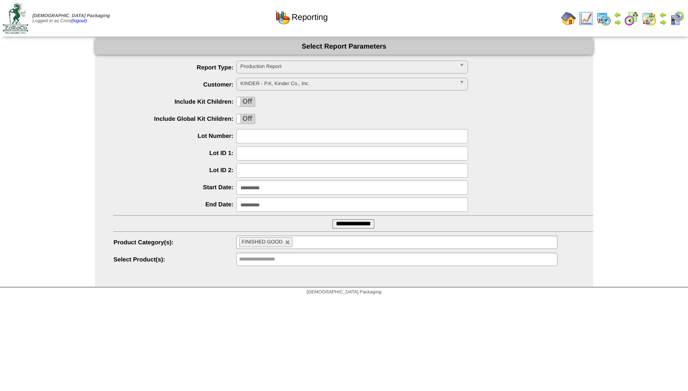
click at [314, 59] on form "**********" at bounding box center [344, 152] width 498 height 229
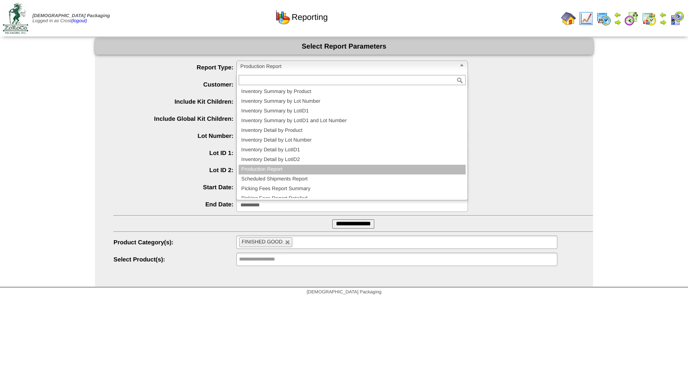
click at [309, 64] on span "Production Report" at bounding box center [347, 66] width 215 height 11
click at [287, 178] on li "Scheduled Shipments Report" at bounding box center [352, 180] width 227 height 10
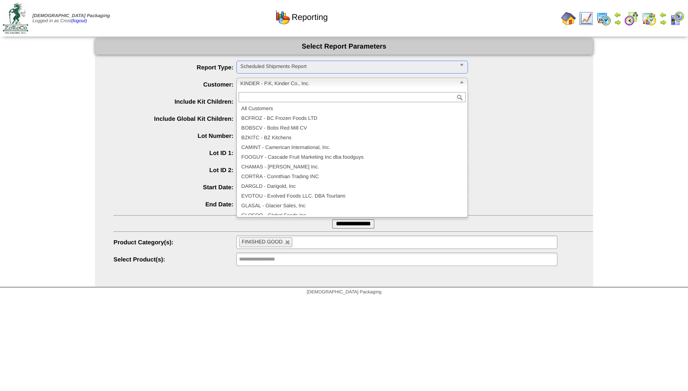
click at [277, 83] on span "KINDER - P.K, Kinder Co., Inc." at bounding box center [347, 83] width 215 height 11
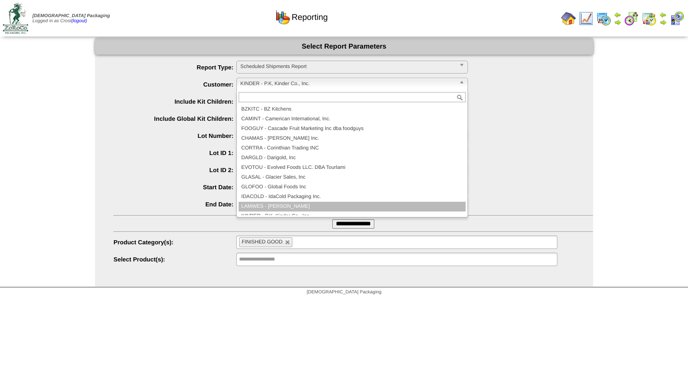
scroll to position [35, 0]
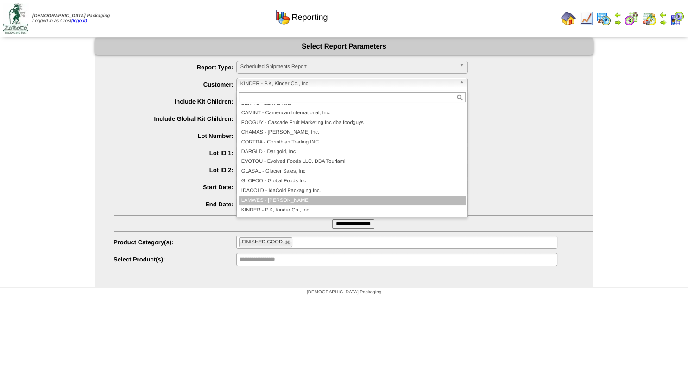
click at [276, 203] on li "LAMWES - [PERSON_NAME]" at bounding box center [352, 201] width 227 height 10
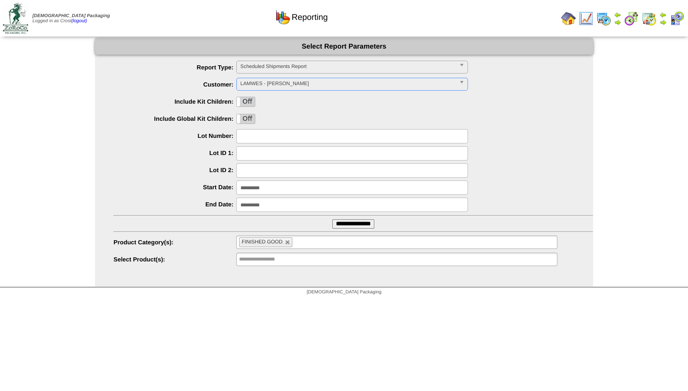
click at [269, 206] on input "**********" at bounding box center [352, 205] width 232 height 14
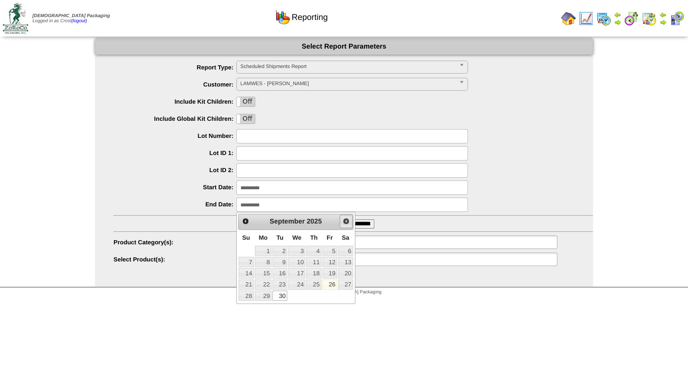
click at [344, 224] on span "Next" at bounding box center [345, 221] width 7 height 7
click at [329, 252] on link "3" at bounding box center [329, 251] width 15 height 10
type input "**********"
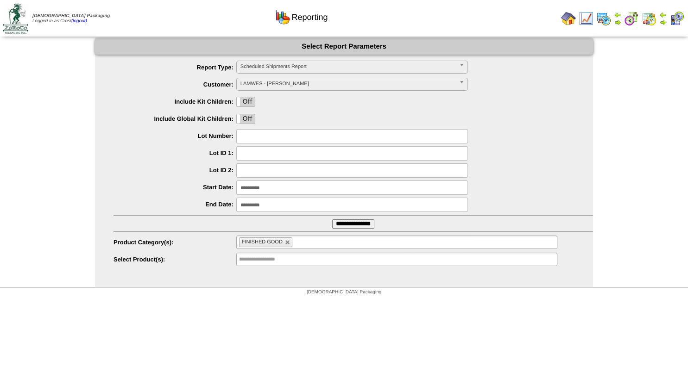
click at [350, 222] on input "**********" at bounding box center [353, 224] width 42 height 9
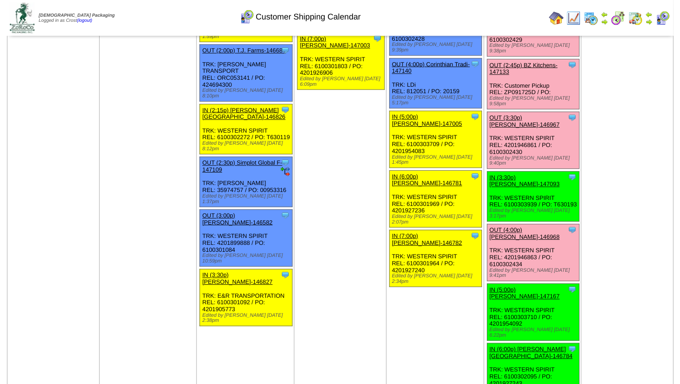
scroll to position [1251, 0]
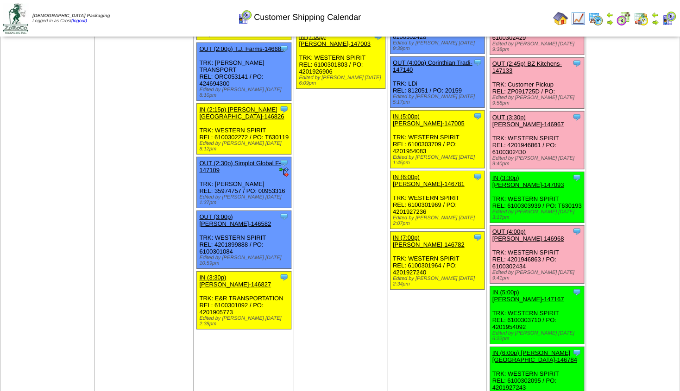
click at [522, 228] on link "OUT (4:00p) [PERSON_NAME]-146968" at bounding box center [528, 235] width 72 height 14
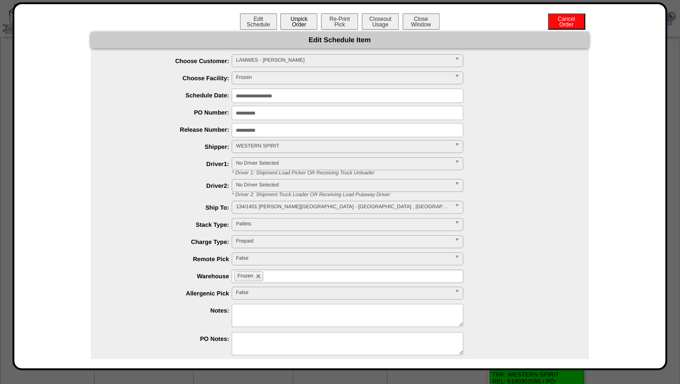
click at [288, 21] on button "Unpick Order" at bounding box center [298, 21] width 37 height 16
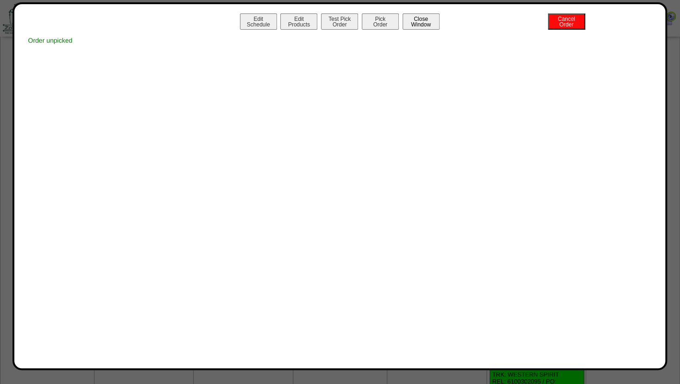
click at [418, 25] on button "Close Window" at bounding box center [421, 21] width 37 height 16
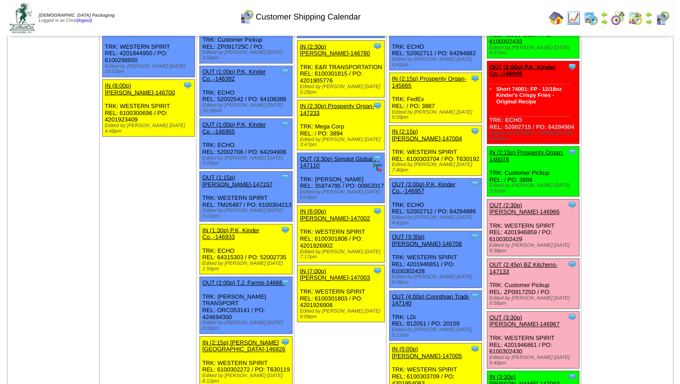
scroll to position [1001, 0]
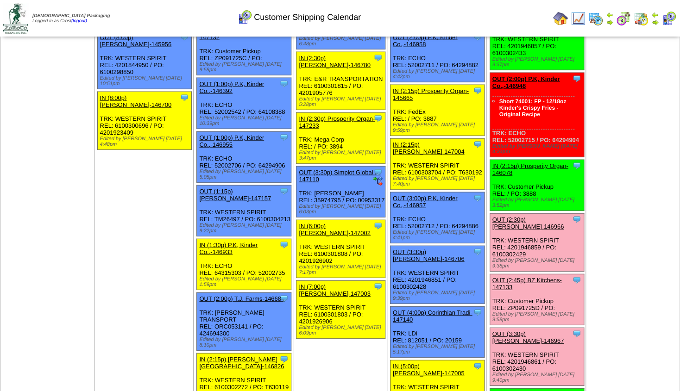
click at [520, 331] on link "OUT (3:30p) [PERSON_NAME]-146967" at bounding box center [528, 338] width 72 height 14
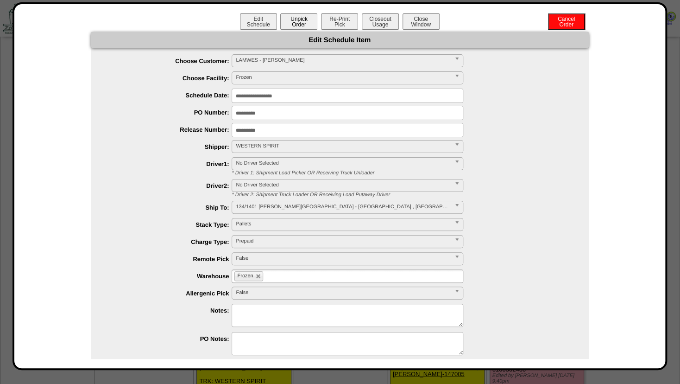
click at [294, 20] on button "Unpick Order" at bounding box center [298, 21] width 37 height 16
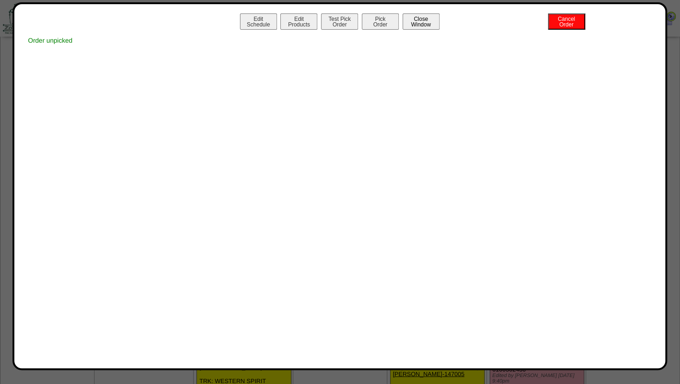
click at [420, 27] on button "Close Window" at bounding box center [421, 21] width 37 height 16
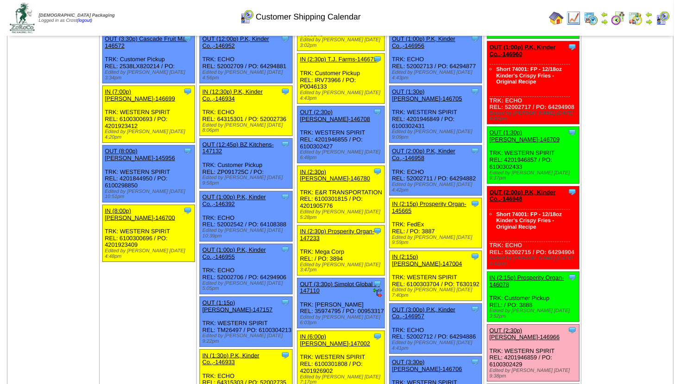
scroll to position [901, 0]
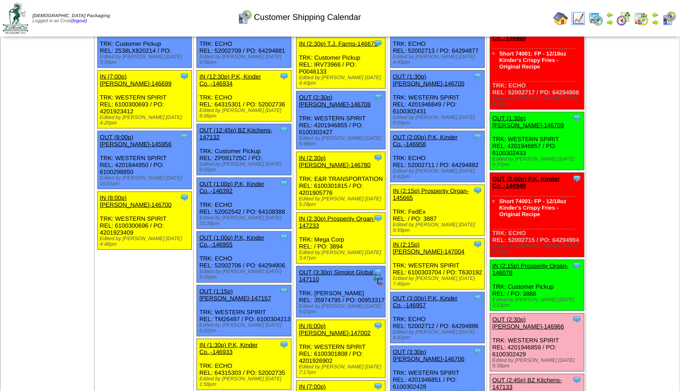
click at [526, 316] on div "OUT (2:30p) [PERSON_NAME]-146966" at bounding box center [536, 323] width 88 height 14
click at [519, 316] on link "OUT (2:30p) [PERSON_NAME]-146966" at bounding box center [528, 323] width 72 height 14
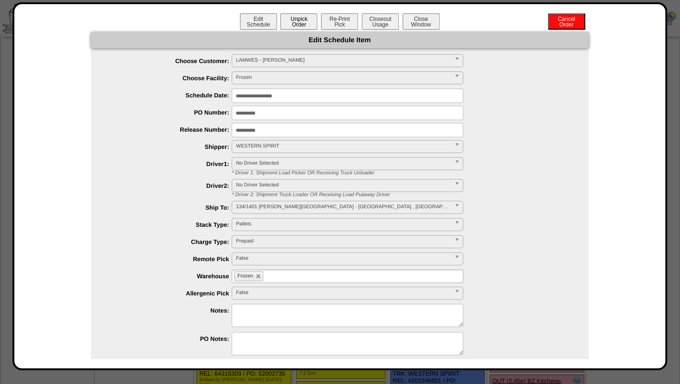
click at [295, 20] on button "Unpick Order" at bounding box center [298, 21] width 37 height 16
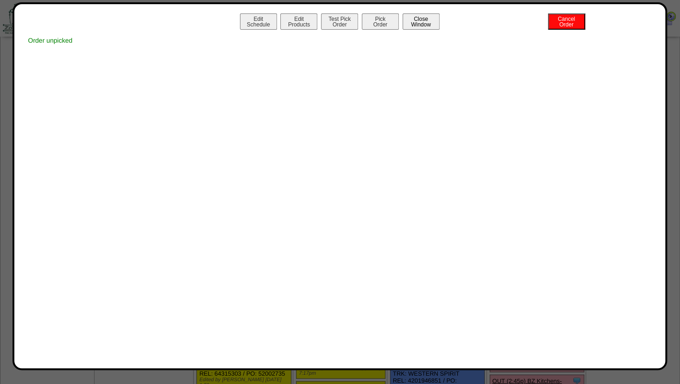
click at [421, 25] on button "Close Window" at bounding box center [421, 21] width 37 height 16
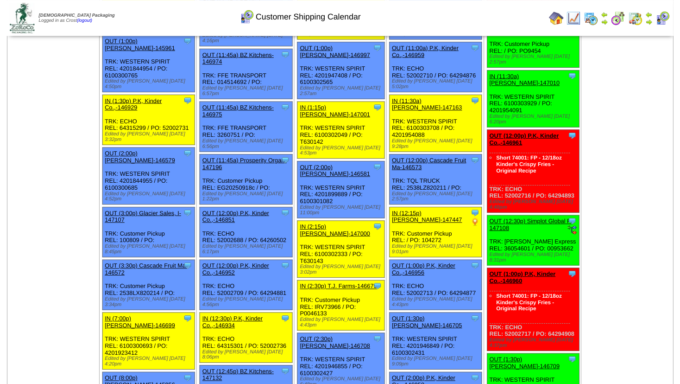
scroll to position [658, 0]
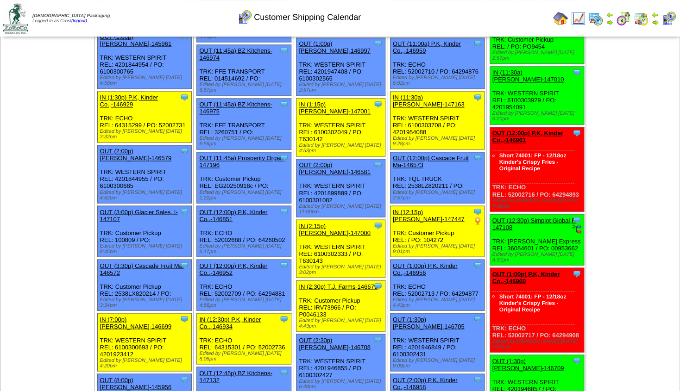
click at [538, 217] on link "OUT (12:30p) Simplot Global F-147108" at bounding box center [534, 224] width 85 height 14
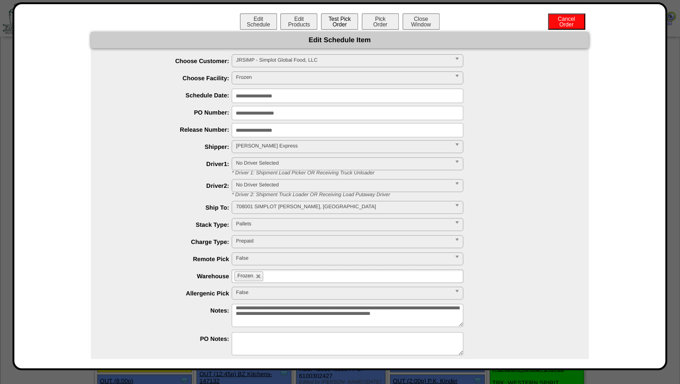
click at [338, 24] on button "Test Pick Order" at bounding box center [339, 21] width 37 height 16
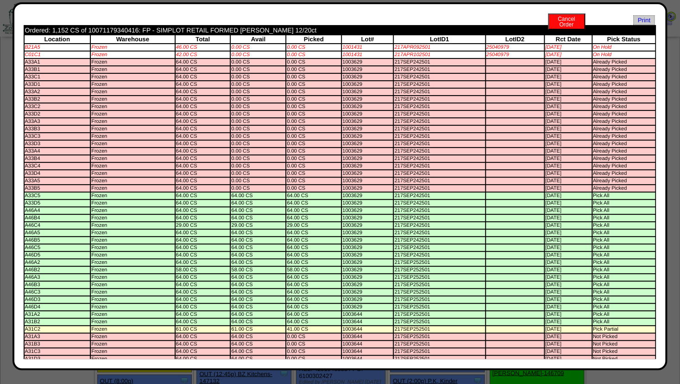
scroll to position [0, 0]
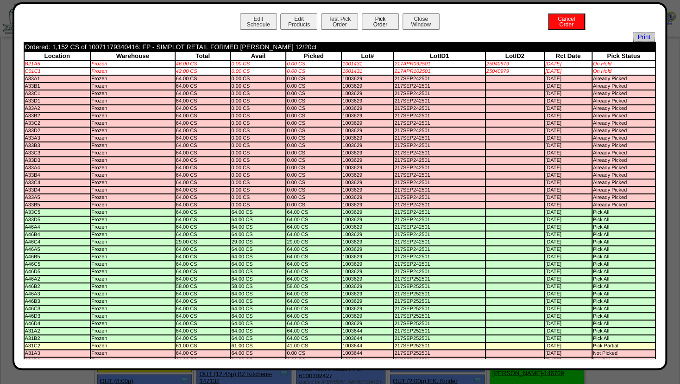
click at [370, 19] on button "Pick Order" at bounding box center [380, 21] width 37 height 16
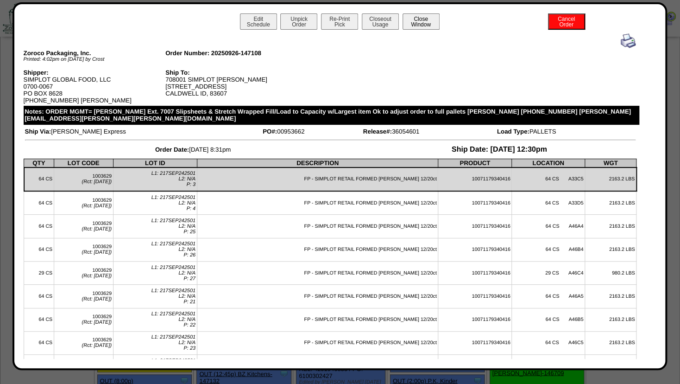
click at [421, 23] on button "Close Window" at bounding box center [421, 21] width 37 height 16
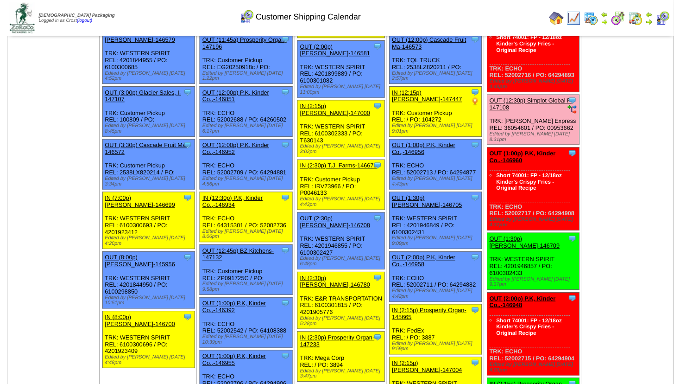
scroll to position [800, 0]
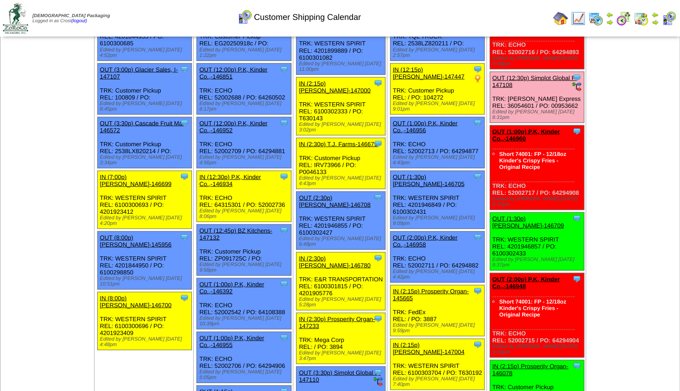
click at [518, 215] on link "OUT (1:30p) [PERSON_NAME]-146709" at bounding box center [528, 222] width 72 height 14
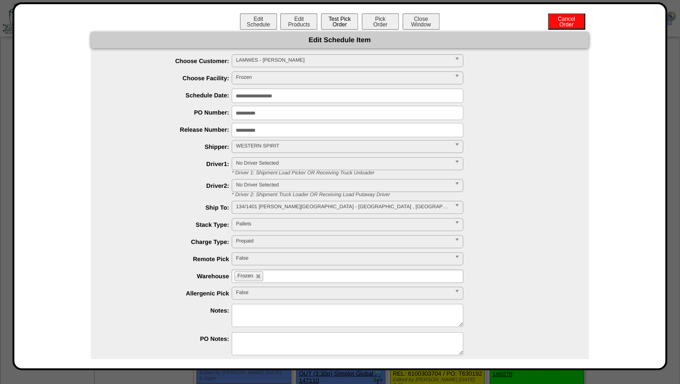
click at [333, 24] on button "Test Pick Order" at bounding box center [339, 21] width 37 height 16
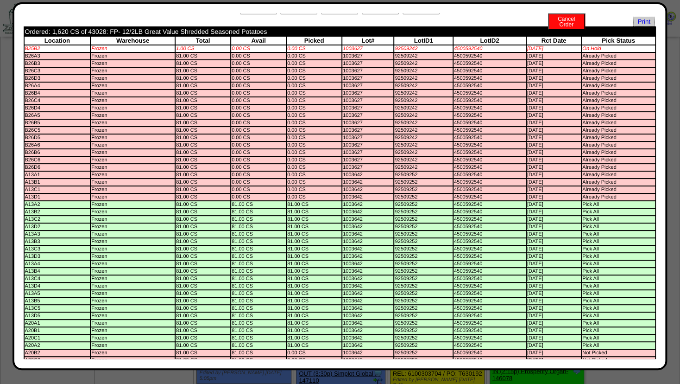
scroll to position [0, 0]
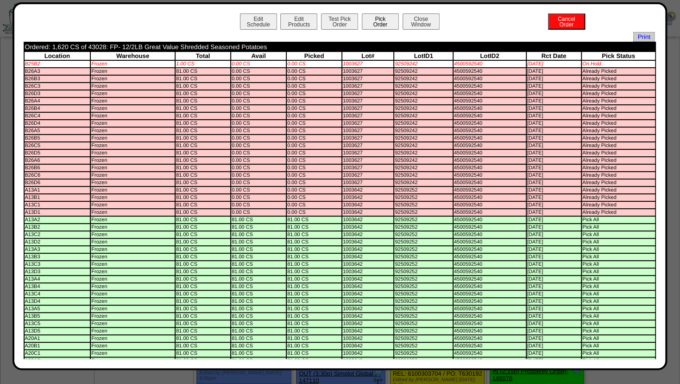
click at [381, 20] on button "Pick Order" at bounding box center [380, 21] width 37 height 16
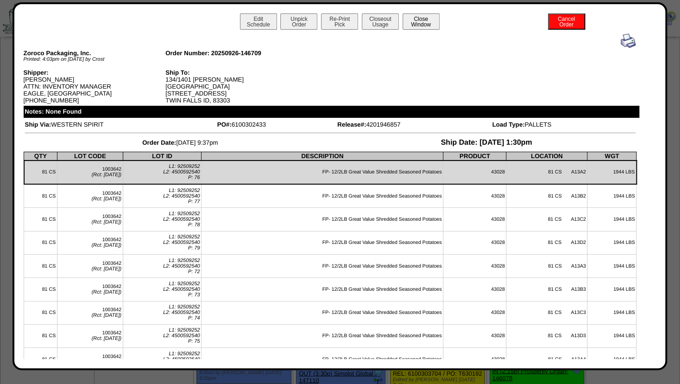
click at [424, 21] on button "Close Window" at bounding box center [421, 21] width 37 height 16
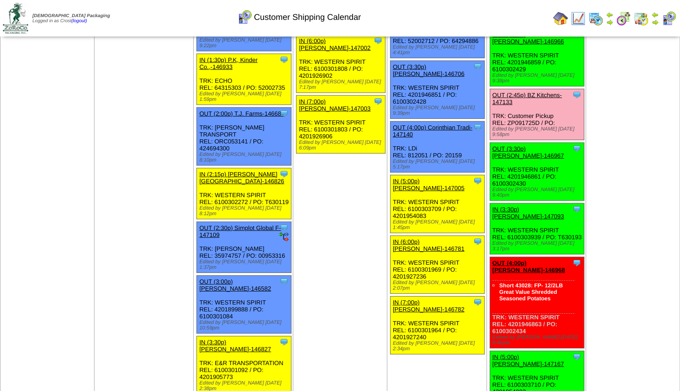
scroll to position [1178, 0]
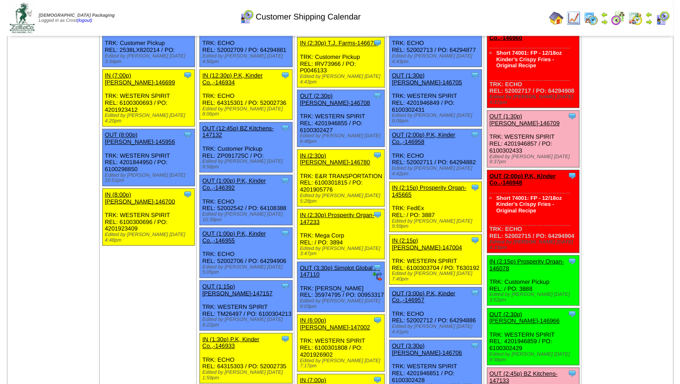
scroll to position [951, 0]
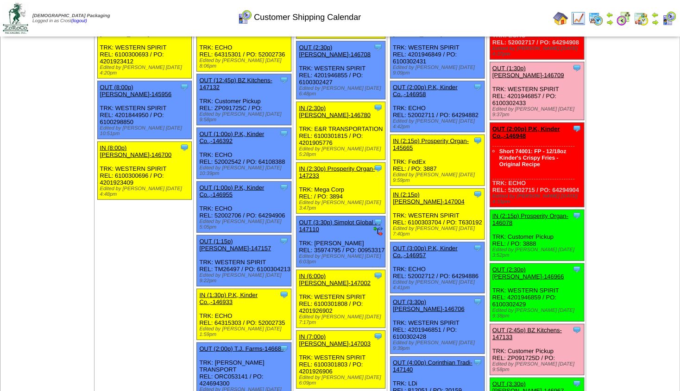
click at [513, 266] on link "OUT (2:30p) [PERSON_NAME]-146966" at bounding box center [528, 273] width 72 height 14
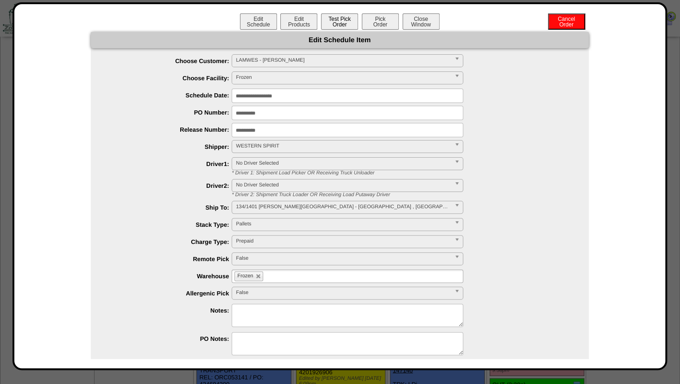
click at [337, 25] on button "Test Pick Order" at bounding box center [339, 21] width 37 height 16
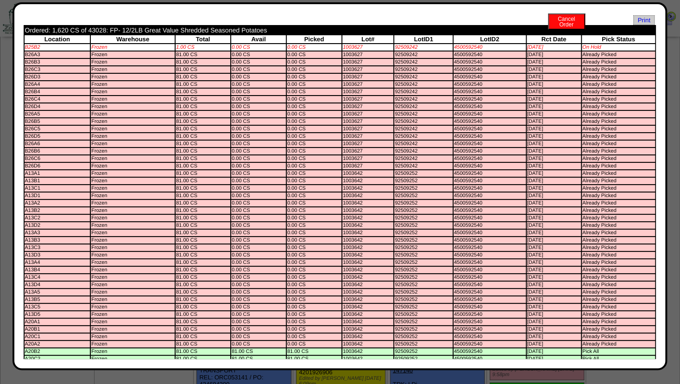
scroll to position [0, 0]
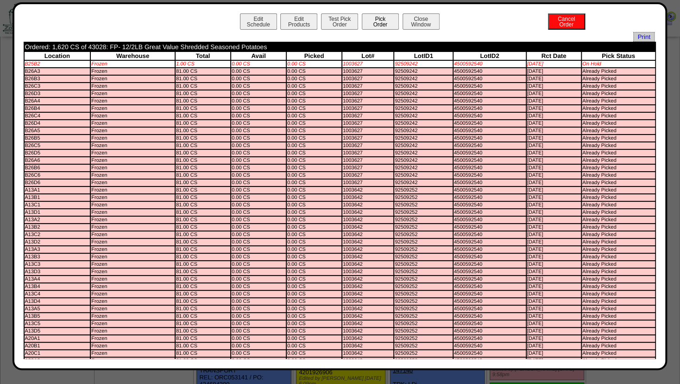
click at [372, 22] on button "Pick Order" at bounding box center [380, 21] width 37 height 16
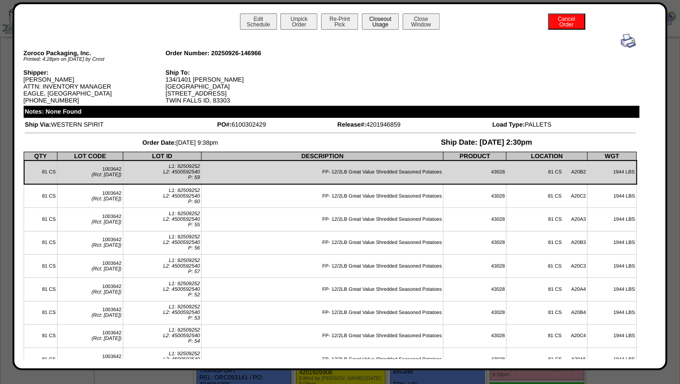
click at [375, 22] on button "Closeout Usage" at bounding box center [380, 21] width 37 height 16
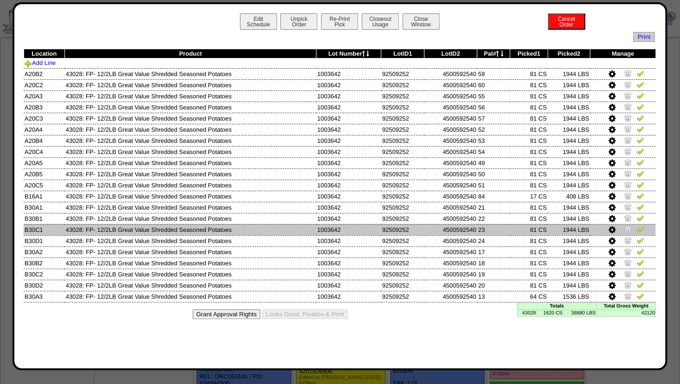
scroll to position [1001, 0]
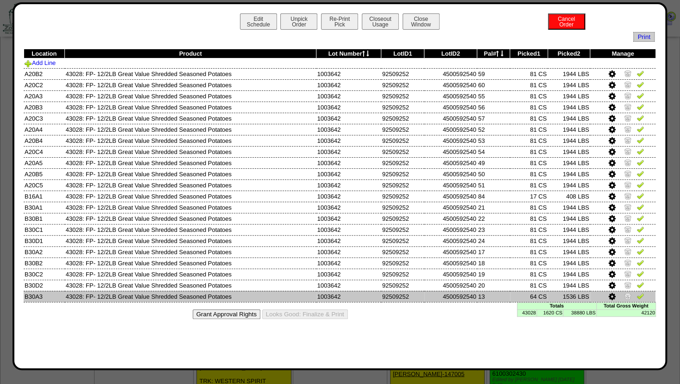
click at [613, 296] on icon at bounding box center [612, 296] width 7 height 8
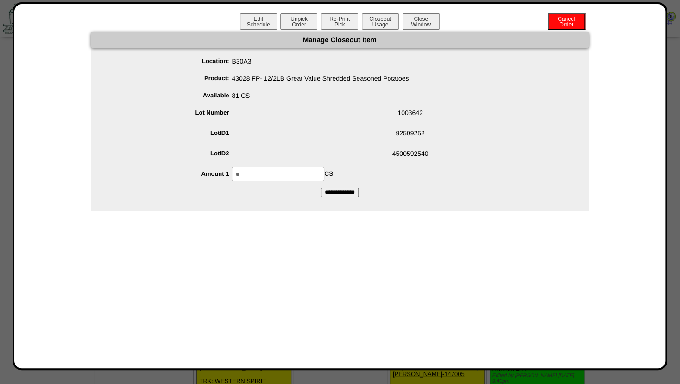
drag, startPoint x: 255, startPoint y: 171, endPoint x: 131, endPoint y: 168, distance: 124.7
click at [232, 170] on input "**" at bounding box center [278, 174] width 93 height 14
type input "**"
click at [381, 148] on span "4500592540" at bounding box center [348, 155] width 479 height 18
click at [336, 191] on input "**********" at bounding box center [340, 192] width 38 height 9
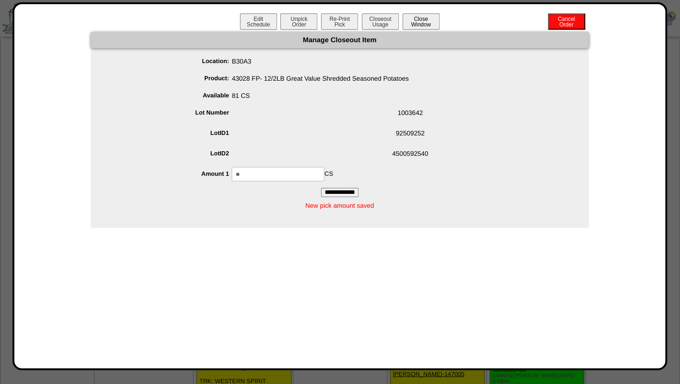
click at [425, 22] on button "Close Window" at bounding box center [421, 21] width 37 height 16
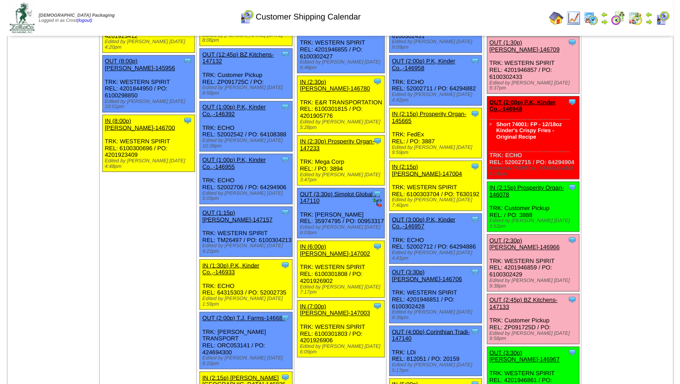
scroll to position [1001, 0]
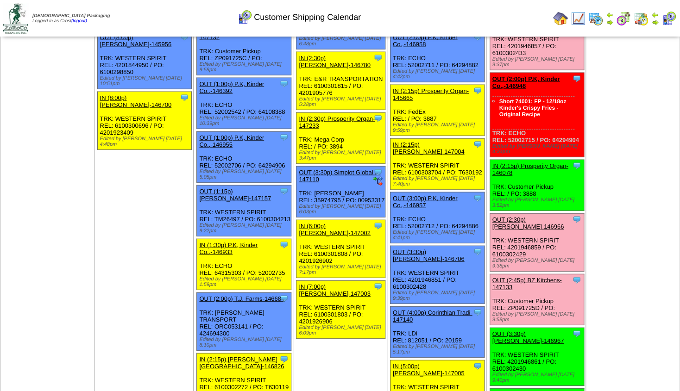
click at [523, 331] on link "OUT (3:30p) [PERSON_NAME]-146967" at bounding box center [528, 338] width 72 height 14
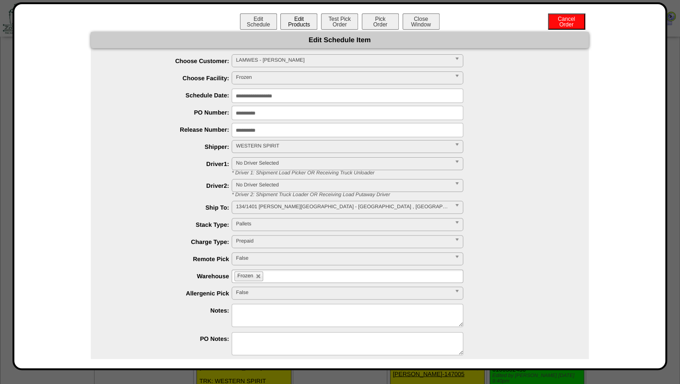
click at [289, 22] on button "Edit Products" at bounding box center [298, 21] width 37 height 16
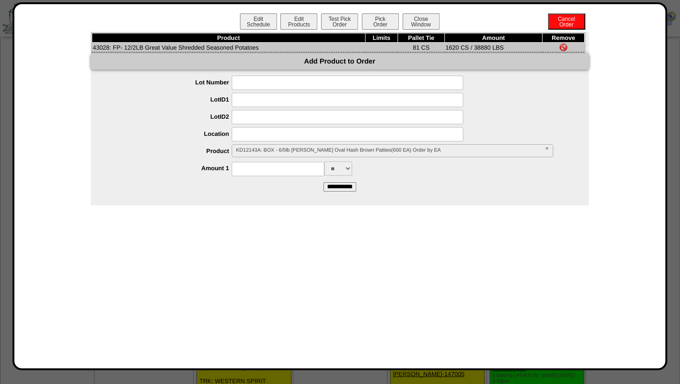
click at [264, 150] on span "KD12143A: BOX - 6/5lb [PERSON_NAME] Oval Hash Brown Patties(600 EA) Order by EA" at bounding box center [388, 150] width 304 height 11
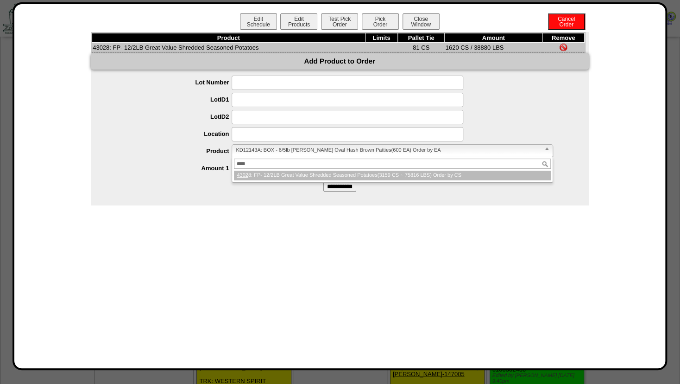
type input "****"
click at [169, 103] on label "LotID1" at bounding box center [170, 99] width 123 height 7
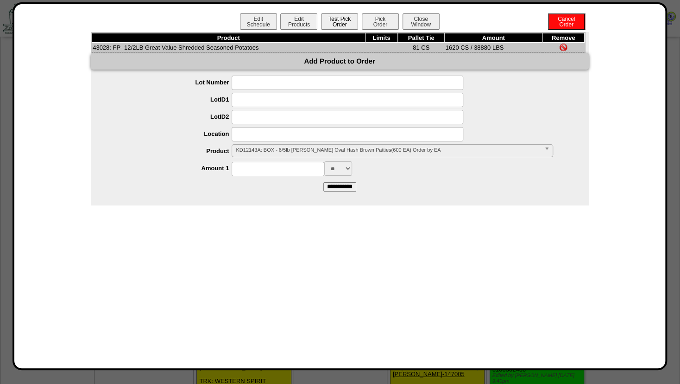
click at [338, 22] on button "Test Pick Order" at bounding box center [339, 21] width 37 height 16
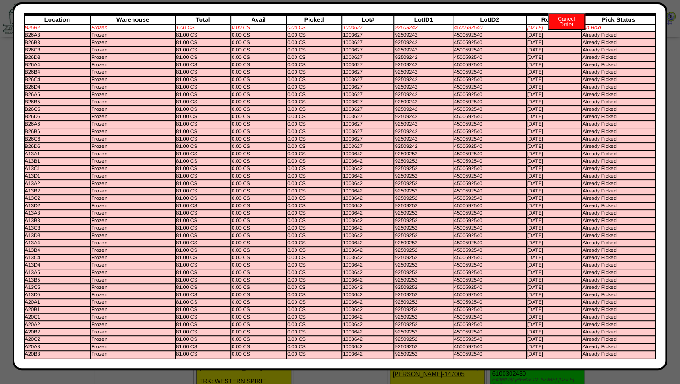
scroll to position [0, 0]
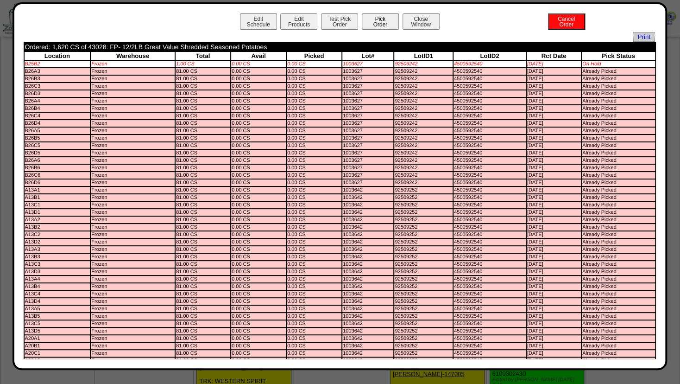
click at [384, 21] on button "Pick Order" at bounding box center [380, 21] width 37 height 16
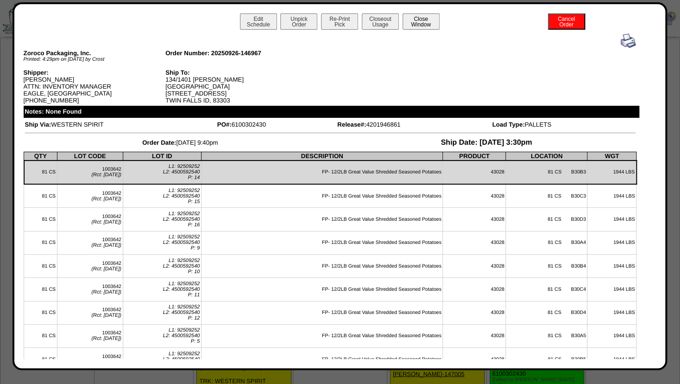
click at [414, 20] on button "Close Window" at bounding box center [421, 21] width 37 height 16
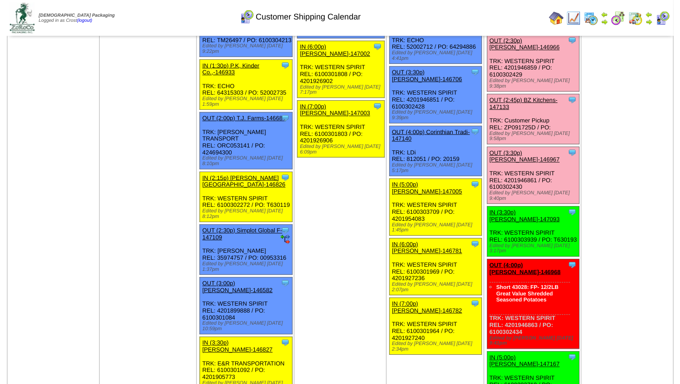
scroll to position [1182, 0]
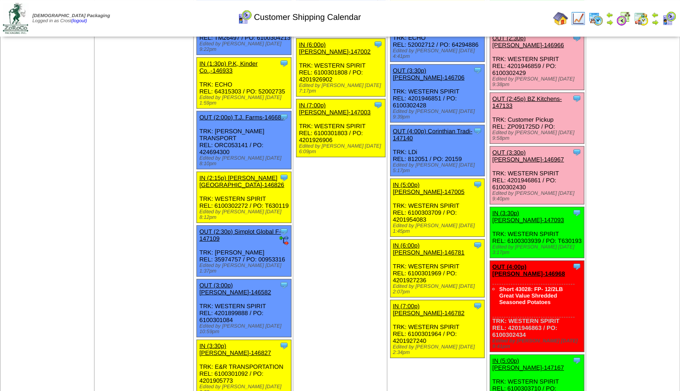
click at [522, 264] on link "OUT (4:00p) [PERSON_NAME]-146968" at bounding box center [528, 271] width 73 height 14
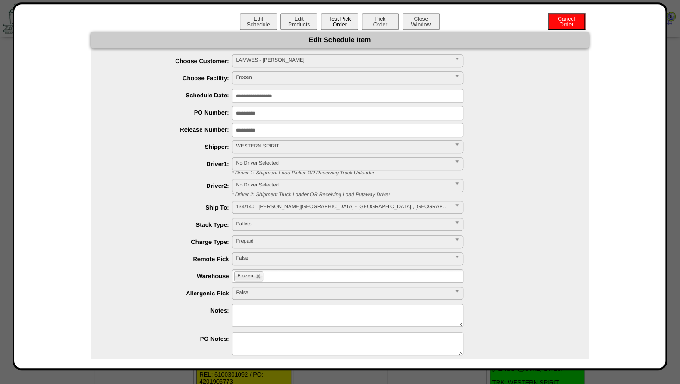
click at [329, 19] on button "Test Pick Order" at bounding box center [339, 21] width 37 height 16
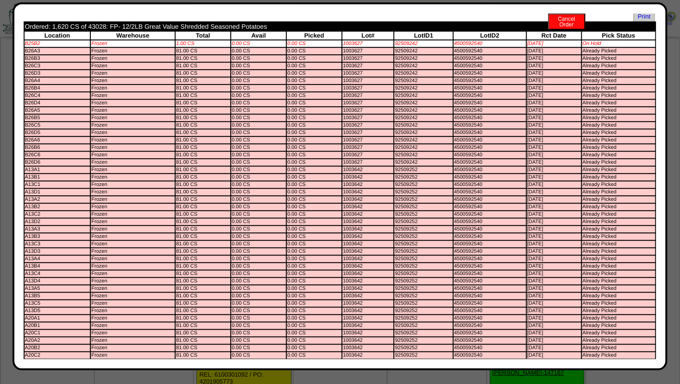
scroll to position [0, 0]
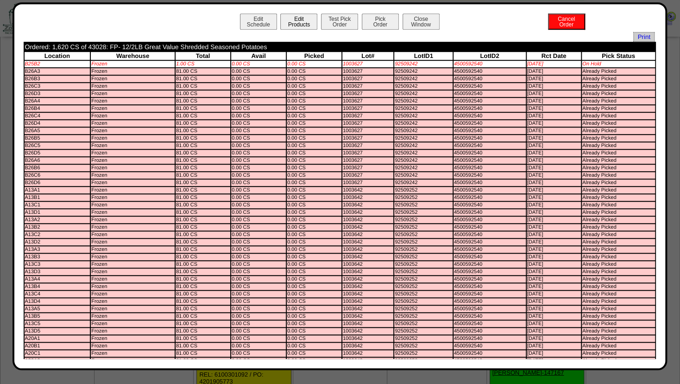
click at [285, 21] on button "Edit Products" at bounding box center [298, 21] width 37 height 16
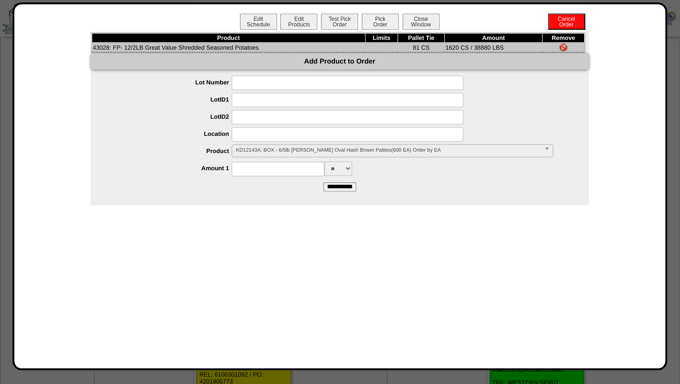
click at [297, 150] on span "KD12143A: BOX - 6/5lb [PERSON_NAME] Oval Hash Brown Patties(600 EA) Order by EA" at bounding box center [388, 150] width 304 height 11
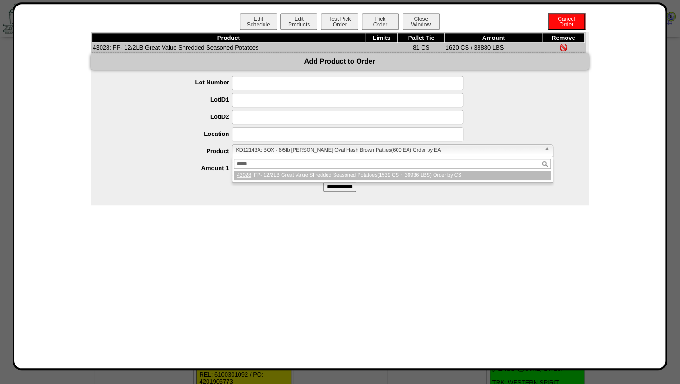
type input "*****"
click at [537, 96] on div at bounding box center [348, 100] width 479 height 14
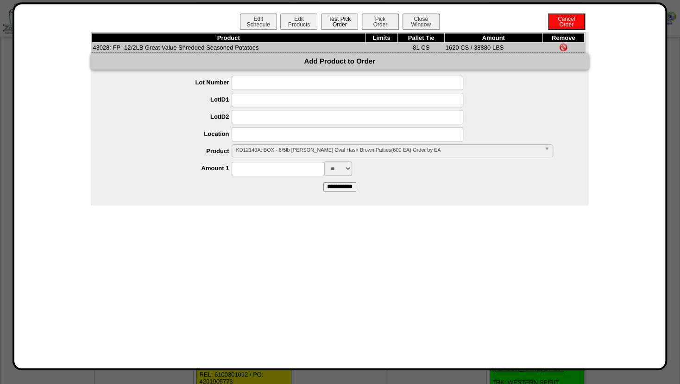
click at [343, 19] on button "Test Pick Order" at bounding box center [339, 21] width 37 height 16
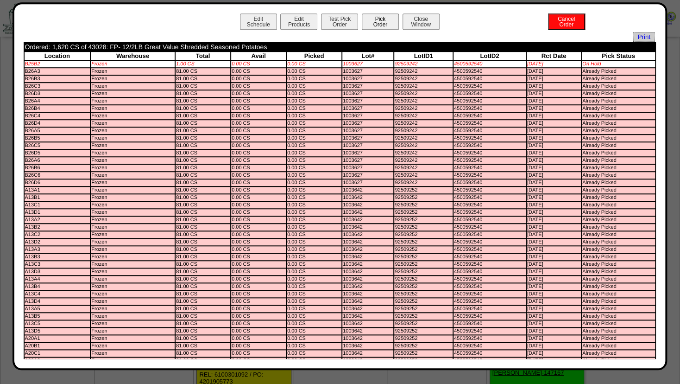
click at [367, 22] on button "Pick Order" at bounding box center [380, 21] width 37 height 16
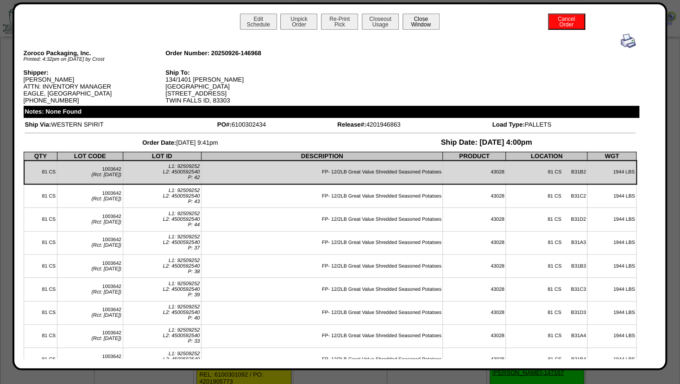
click at [410, 23] on button "Close Window" at bounding box center [421, 21] width 37 height 16
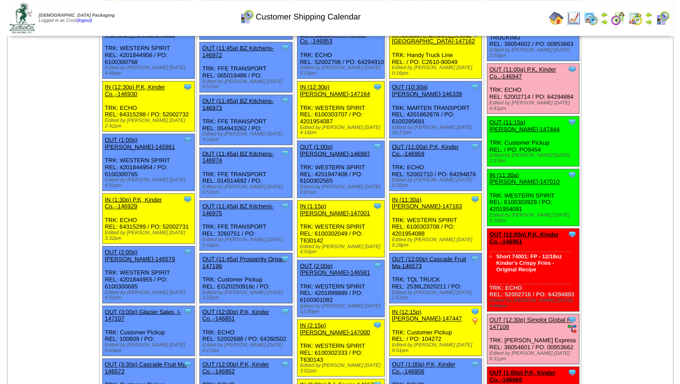
scroll to position [600, 0]
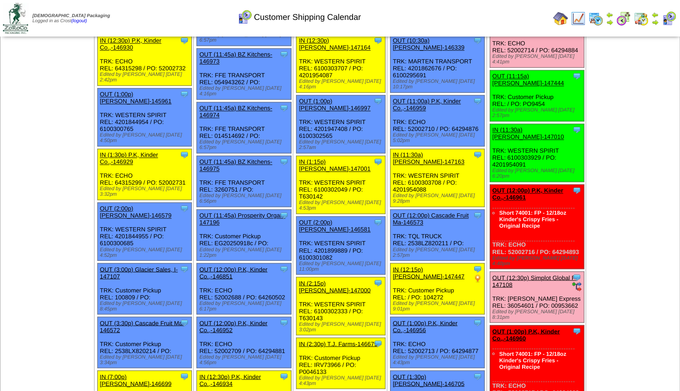
click at [521, 187] on link "OUT (12:00p) P.K, Kinder Co.,-146961" at bounding box center [527, 194] width 71 height 14
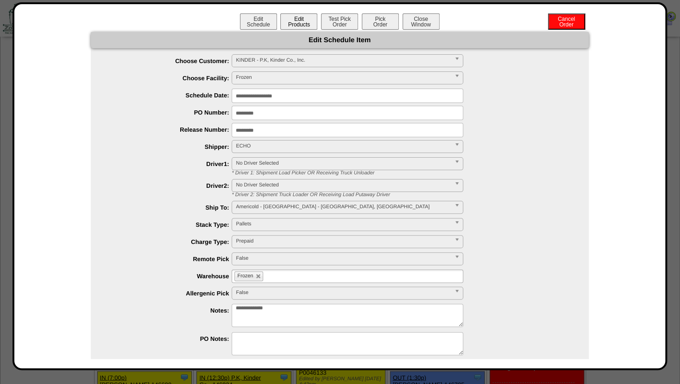
click at [293, 23] on button "Edit Products" at bounding box center [298, 21] width 37 height 16
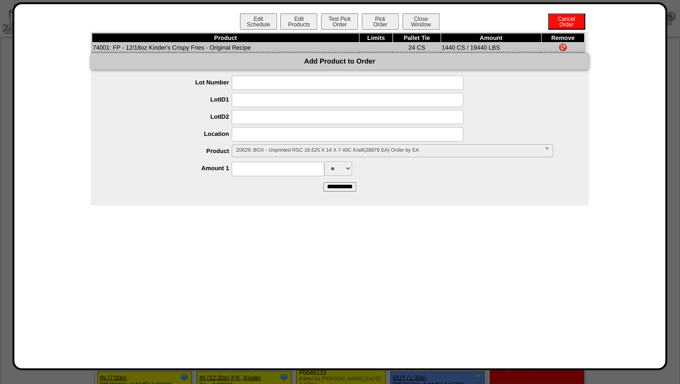
click at [258, 149] on span "Z0629: BOX - Unprinted RSC 16.625 X 14 X 7 40C Kraft(28878 EA) Order by EA" at bounding box center [388, 150] width 304 height 11
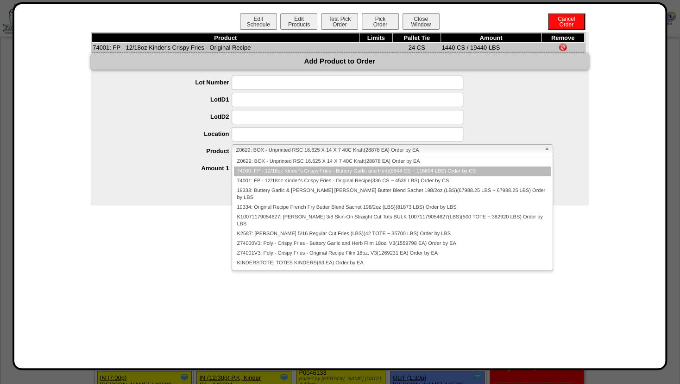
click at [250, 175] on li "74000: FP - 12/18oz Kinder's Crispy Fries - Buttery Garlic and Herb(8644 CS ~ 1…" at bounding box center [392, 171] width 316 height 10
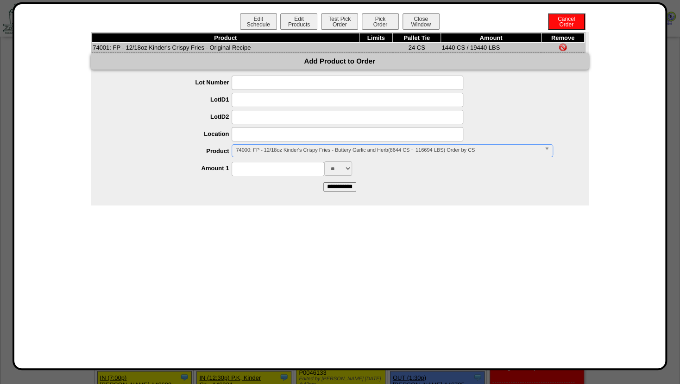
click at [247, 170] on input at bounding box center [278, 169] width 93 height 14
type input "****"
click at [339, 187] on input "**********" at bounding box center [339, 186] width 33 height 9
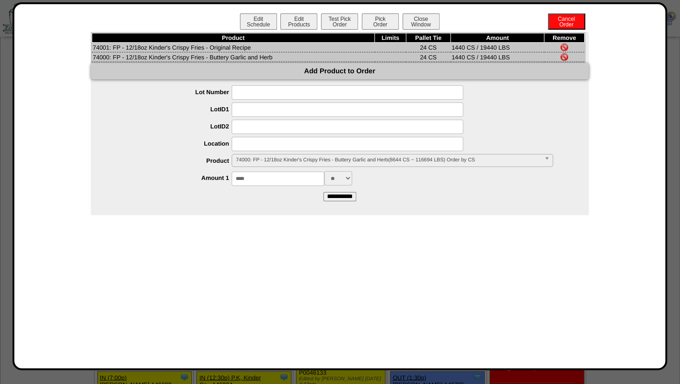
click at [564, 46] on img at bounding box center [564, 47] width 7 height 7
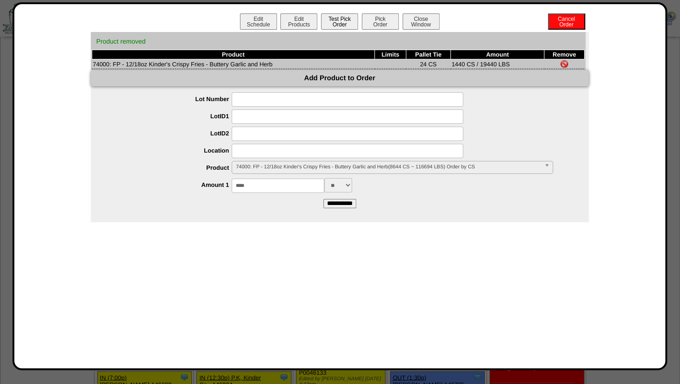
click at [337, 23] on button "Test Pick Order" at bounding box center [339, 21] width 37 height 16
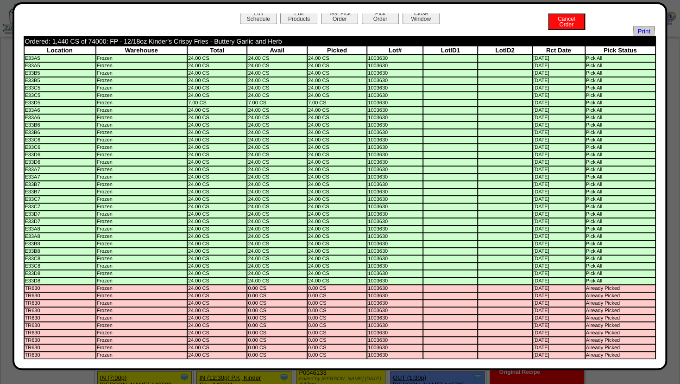
scroll to position [0, 0]
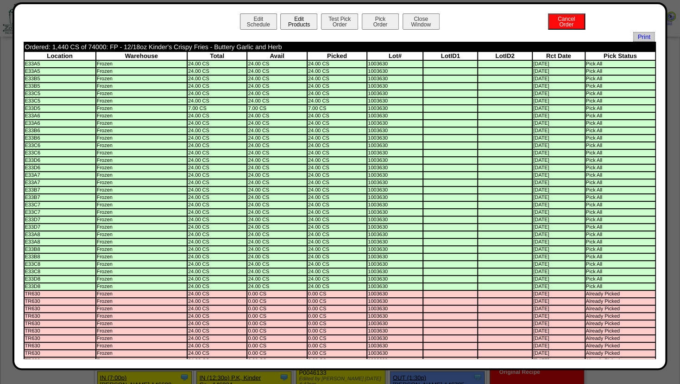
click at [289, 25] on button "Edit Products" at bounding box center [298, 21] width 37 height 16
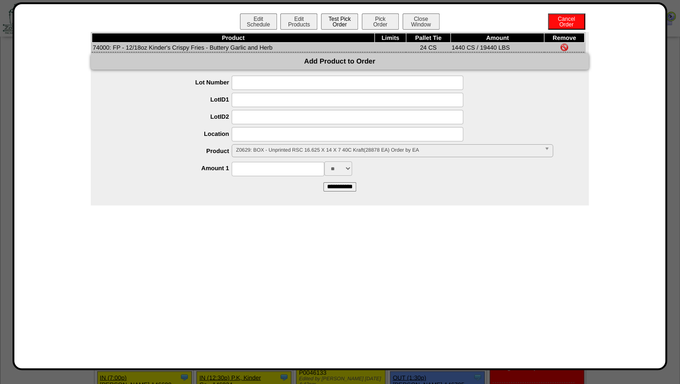
click at [342, 22] on button "Test Pick Order" at bounding box center [339, 21] width 37 height 16
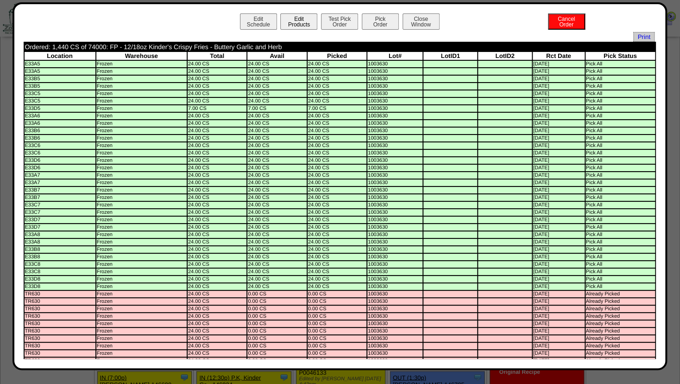
click at [296, 25] on button "Edit Products" at bounding box center [298, 21] width 37 height 16
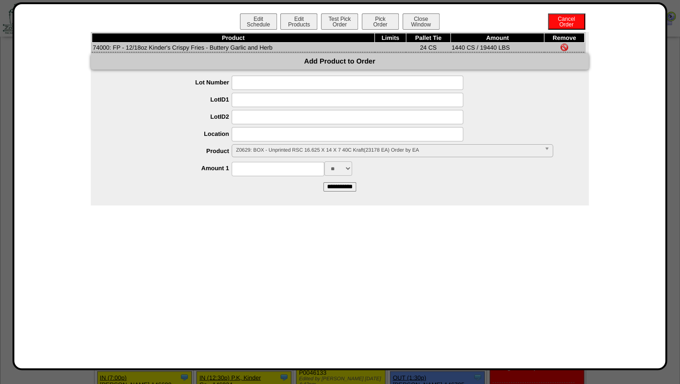
click at [254, 137] on input at bounding box center [348, 134] width 232 height 14
type input "*******"
click at [186, 154] on label "Product" at bounding box center [170, 150] width 123 height 7
click at [249, 151] on span "74000: FP - 12/18oz Kinder's Crispy Fries - Buttery Garlic and Herb(1440 CS ~ 1…" at bounding box center [388, 150] width 304 height 11
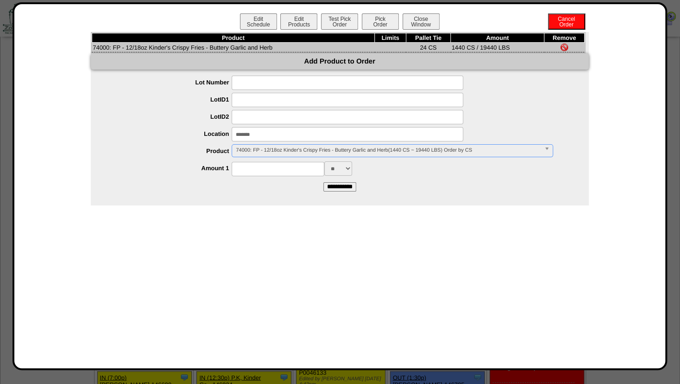
click at [246, 167] on input at bounding box center [278, 169] width 93 height 14
type input "****"
click at [388, 183] on form "**********" at bounding box center [340, 133] width 498 height 115
click at [338, 188] on input "**********" at bounding box center [339, 186] width 33 height 9
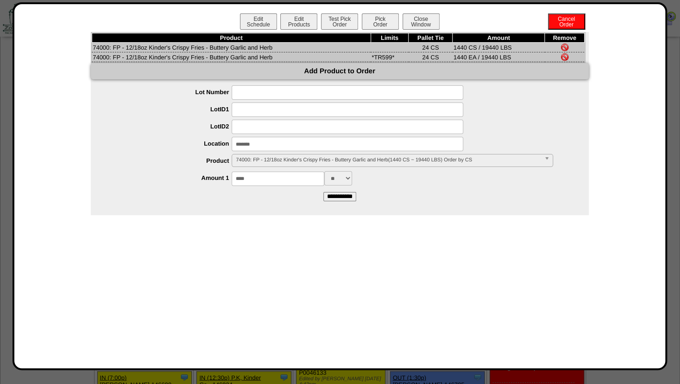
click at [565, 46] on img at bounding box center [564, 47] width 7 height 7
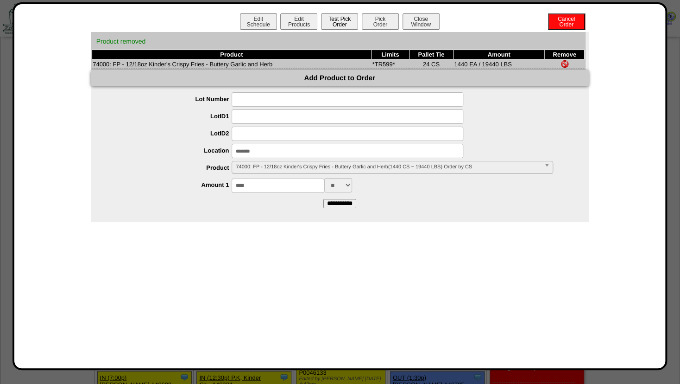
click at [339, 21] on button "Test Pick Order" at bounding box center [339, 21] width 37 height 16
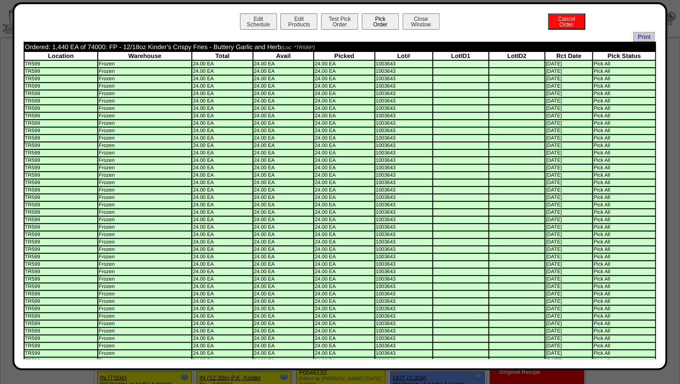
click at [382, 24] on button "Pick Order" at bounding box center [380, 21] width 37 height 16
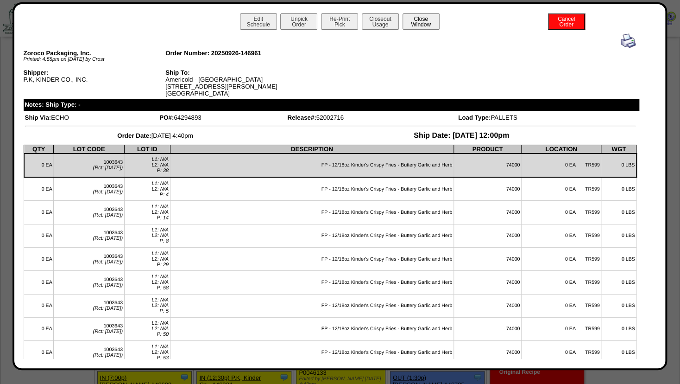
click at [415, 25] on button "Close Window" at bounding box center [421, 21] width 37 height 16
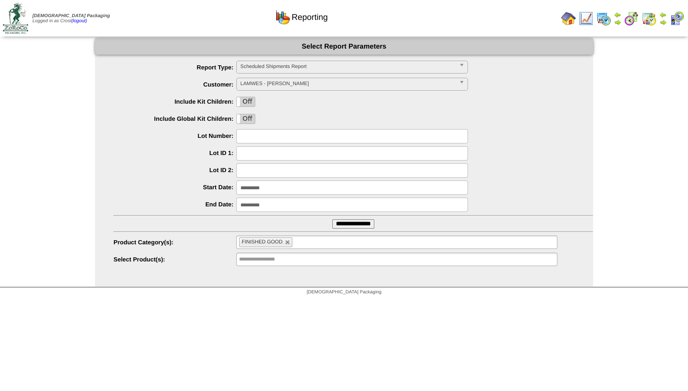
drag, startPoint x: 258, startPoint y: 83, endPoint x: 258, endPoint y: 89, distance: 5.6
click at [258, 83] on span "LAMWES - Lamb-Weston" at bounding box center [347, 83] width 215 height 11
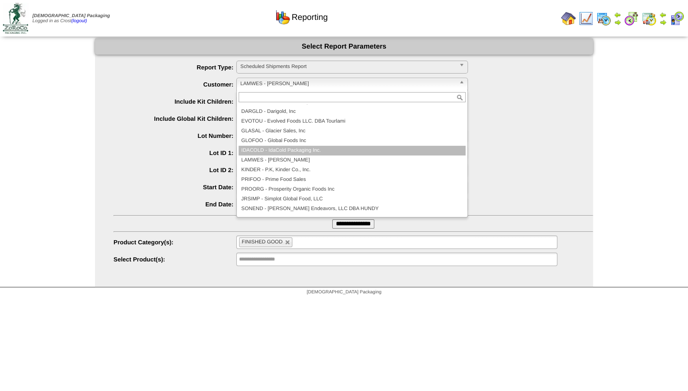
scroll to position [131, 0]
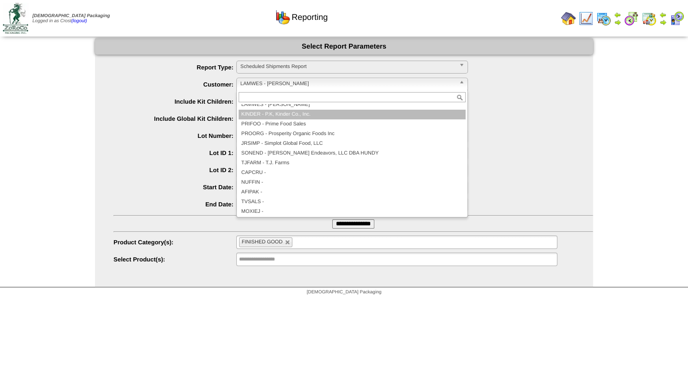
click at [262, 114] on li "KINDER - P.K, Kinder Co., Inc." at bounding box center [352, 115] width 227 height 10
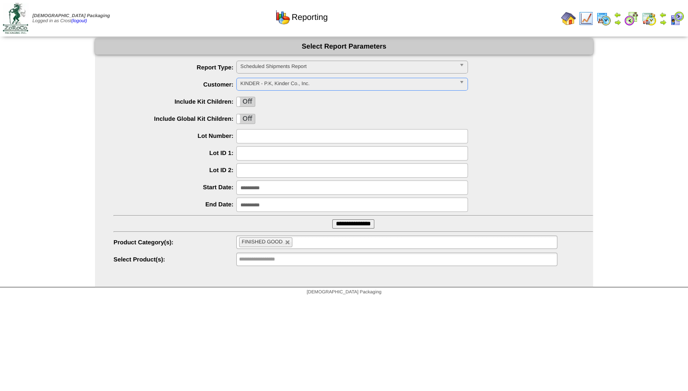
click at [335, 225] on input "**********" at bounding box center [353, 224] width 42 height 9
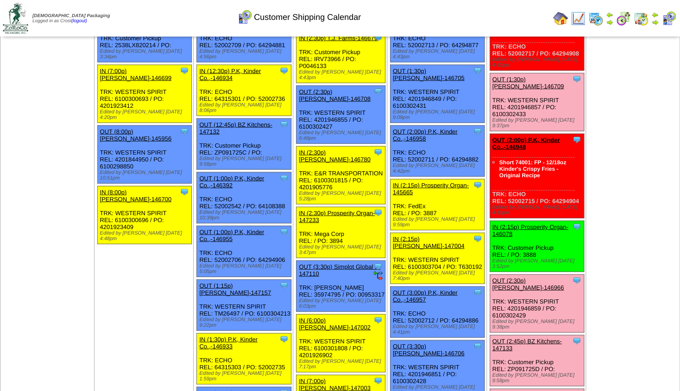
scroll to position [901, 0]
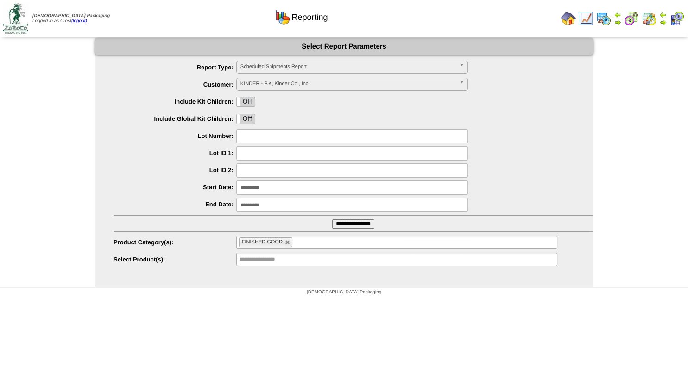
click at [588, 17] on img at bounding box center [586, 18] width 15 height 15
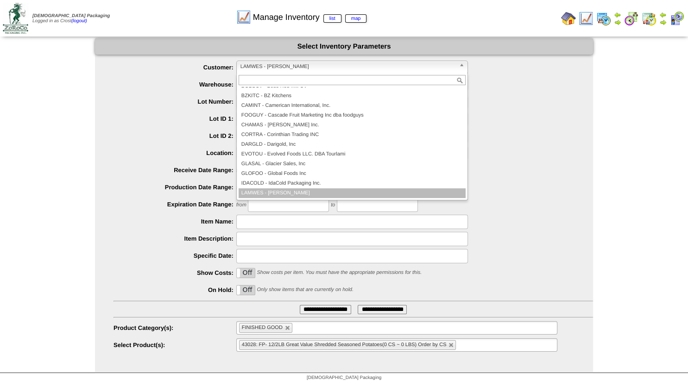
click at [262, 65] on span "LAMWES - [PERSON_NAME]" at bounding box center [347, 66] width 215 height 11
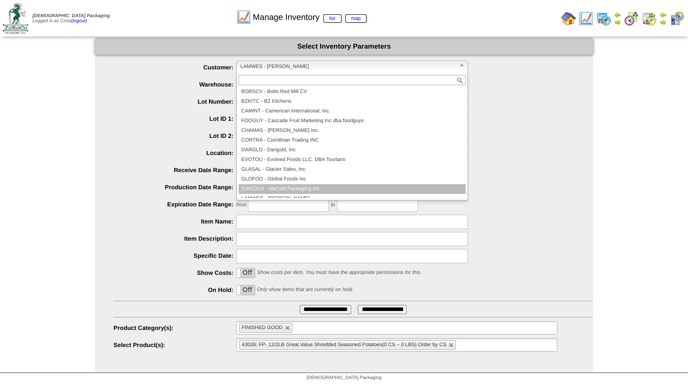
scroll to position [25, 0]
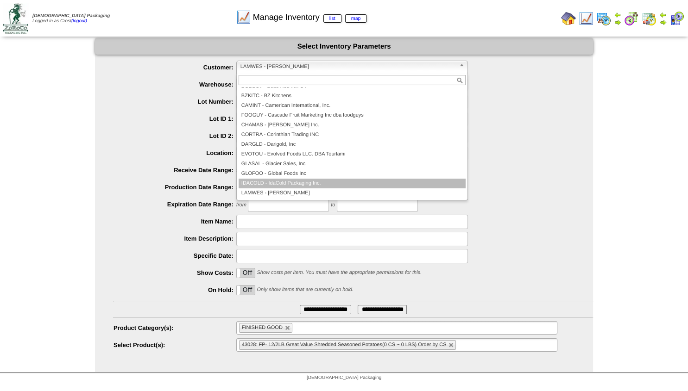
click at [262, 186] on li "IDACOLD - IdaCold Packaging Inc." at bounding box center [352, 184] width 227 height 10
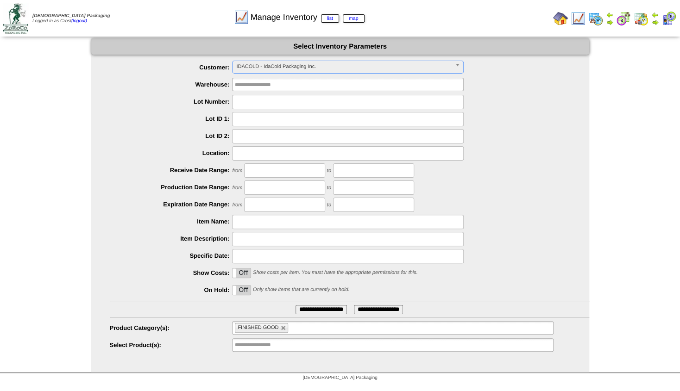
click at [284, 325] on li "FINISHED GOOD" at bounding box center [261, 328] width 53 height 10
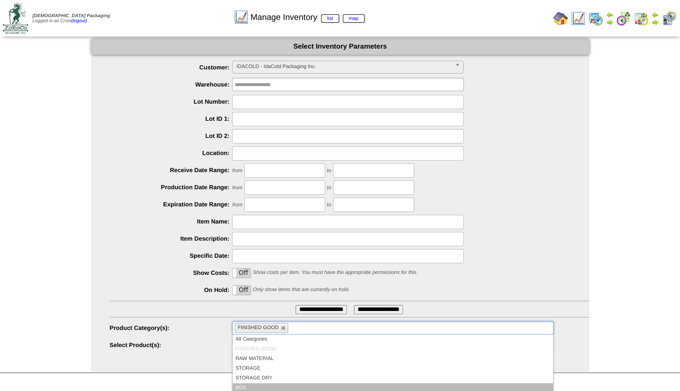
click at [247, 387] on li "BOX" at bounding box center [393, 389] width 320 height 10
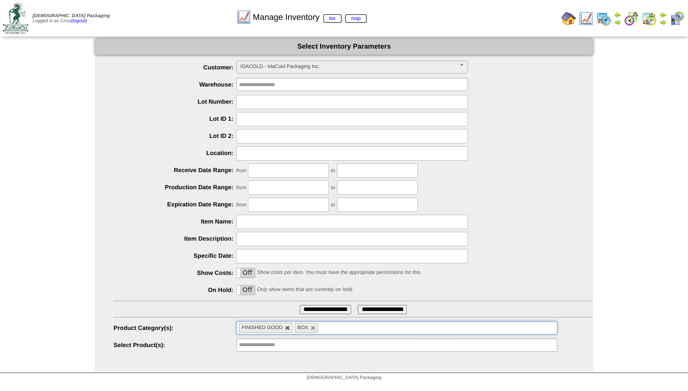
click at [285, 328] on link at bounding box center [288, 329] width 6 height 6
click at [302, 309] on input "**********" at bounding box center [325, 309] width 51 height 9
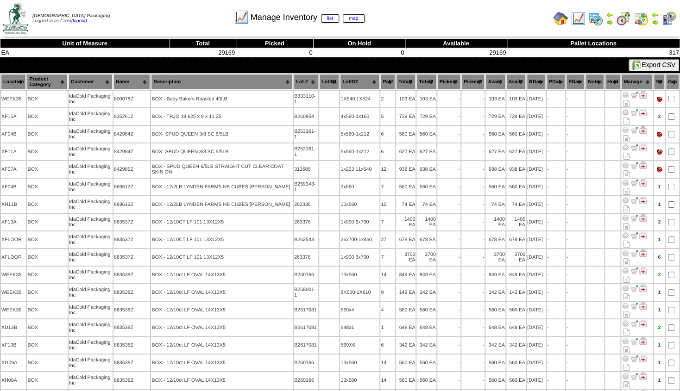
click at [126, 82] on th "Name" at bounding box center [131, 82] width 37 height 16
click at [127, 86] on th "Name" at bounding box center [131, 82] width 37 height 16
